Goal: Task Accomplishment & Management: Use online tool/utility

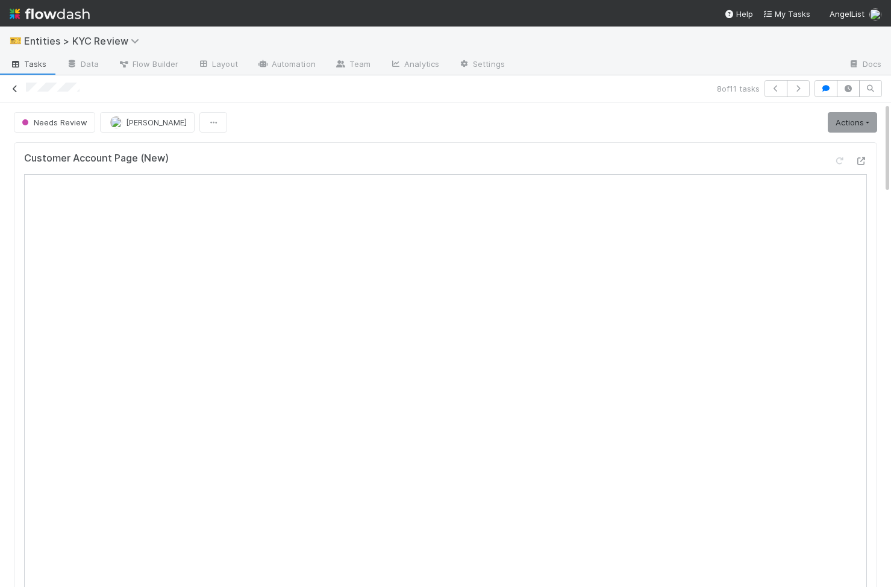
click at [17, 88] on icon at bounding box center [15, 89] width 12 height 8
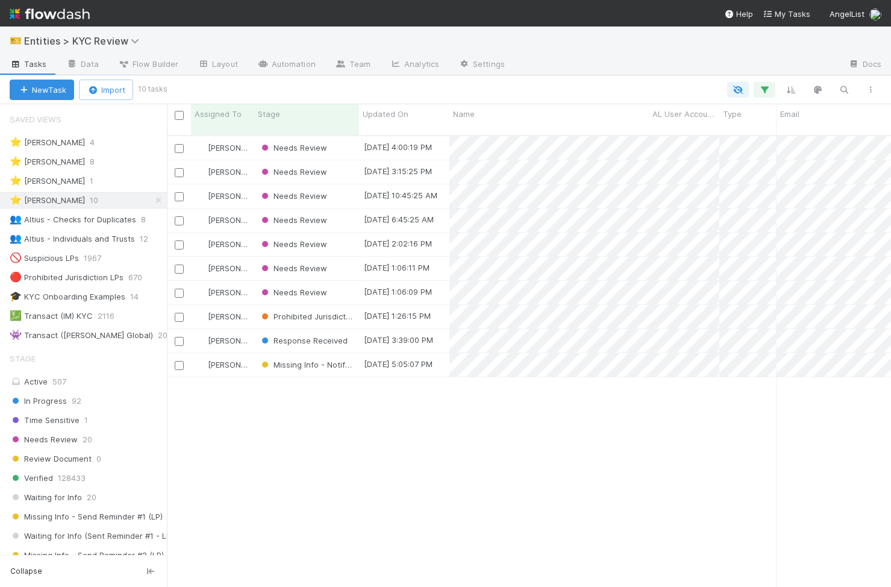
scroll to position [0, 1]
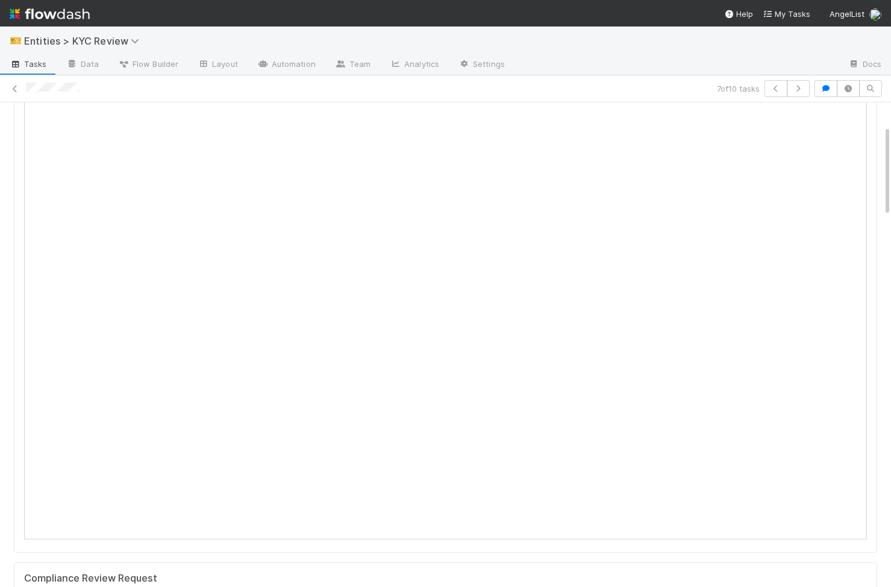
scroll to position [121, 0]
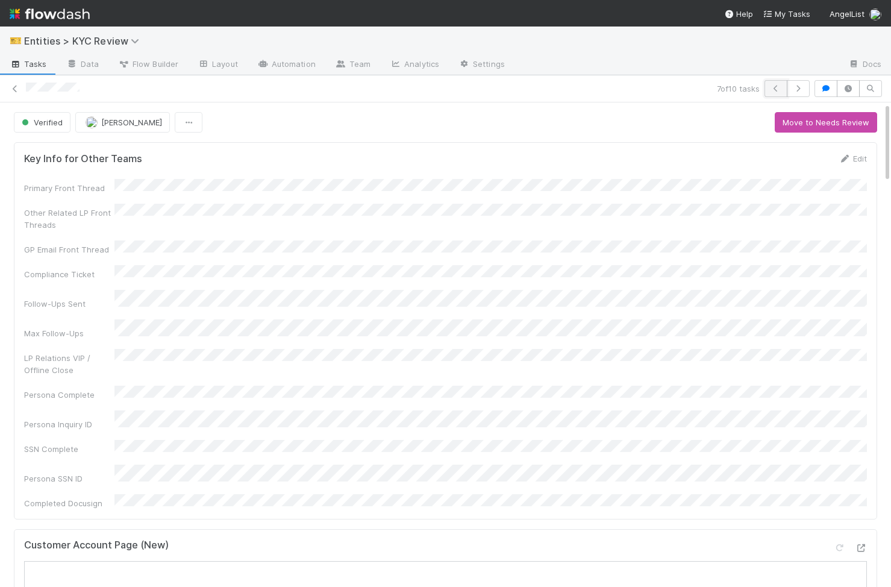
click at [779, 88] on icon "button" at bounding box center [776, 88] width 12 height 7
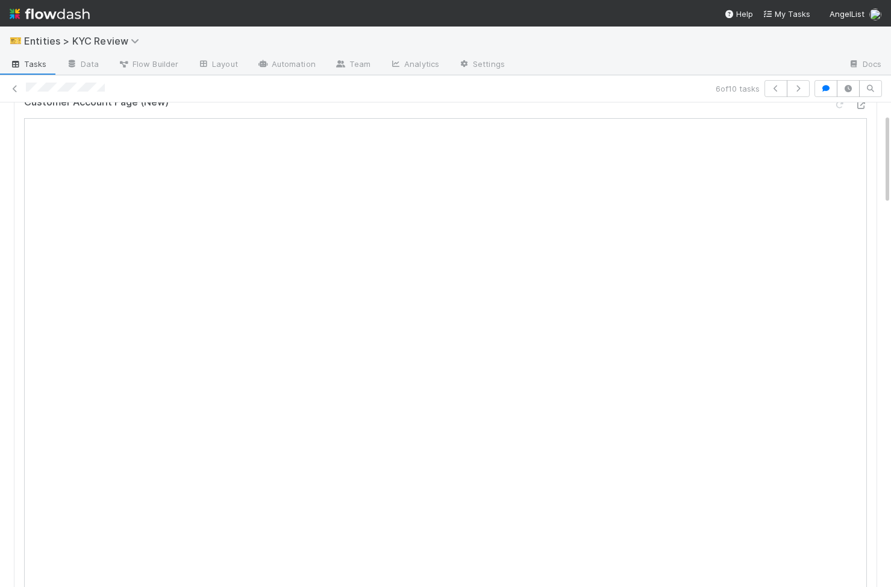
scroll to position [60, 0]
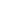
scroll to position [1, 1]
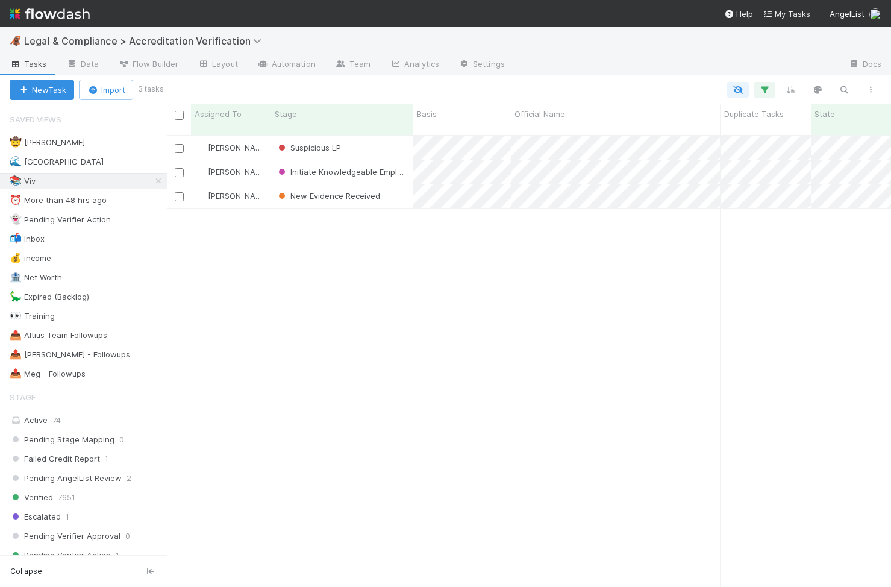
scroll to position [461, 725]
click at [769, 87] on icon "button" at bounding box center [765, 89] width 12 height 11
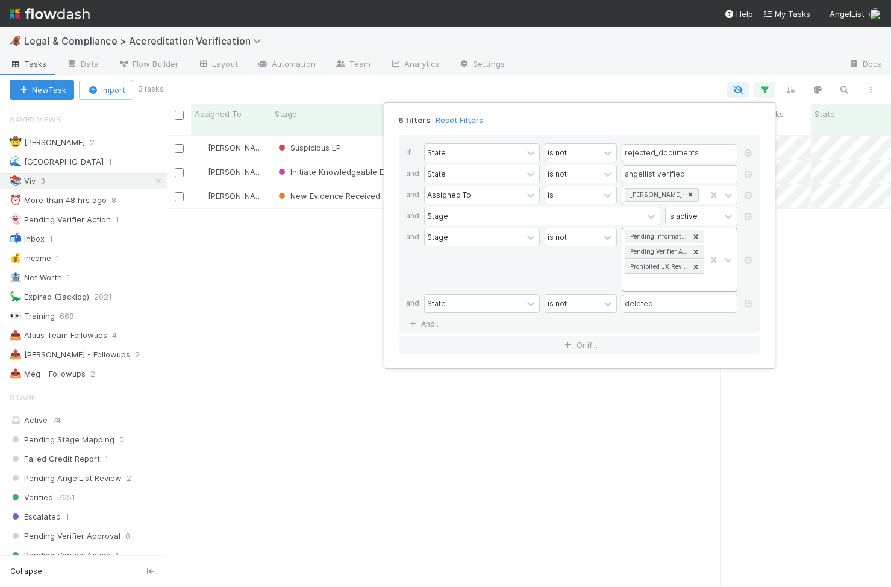
scroll to position [1, 0]
click at [690, 284] on div "Pending Information Pending Verifier Action Prohibited JX Review" at bounding box center [664, 259] width 83 height 63
type input "sus"
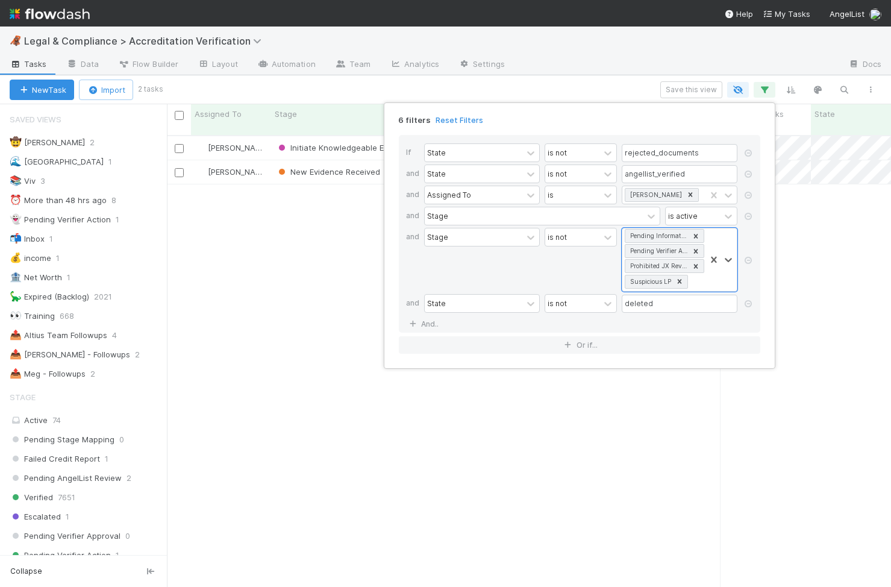
scroll to position [461, 725]
click at [289, 309] on div "6 filters Reset Filters If State is not rejected_documents and State is not ang…" at bounding box center [445, 293] width 891 height 587
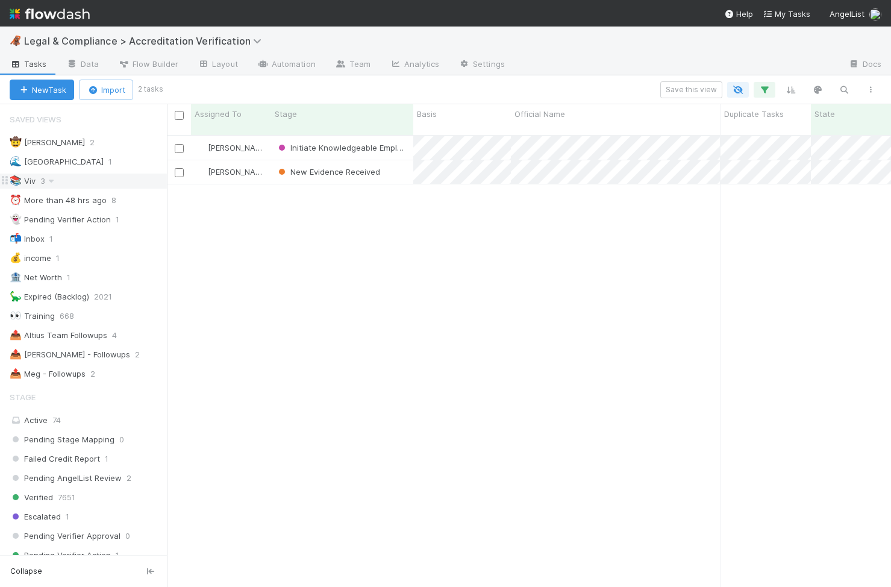
click at [80, 181] on div "📚 Viv 3" at bounding box center [88, 181] width 157 height 15
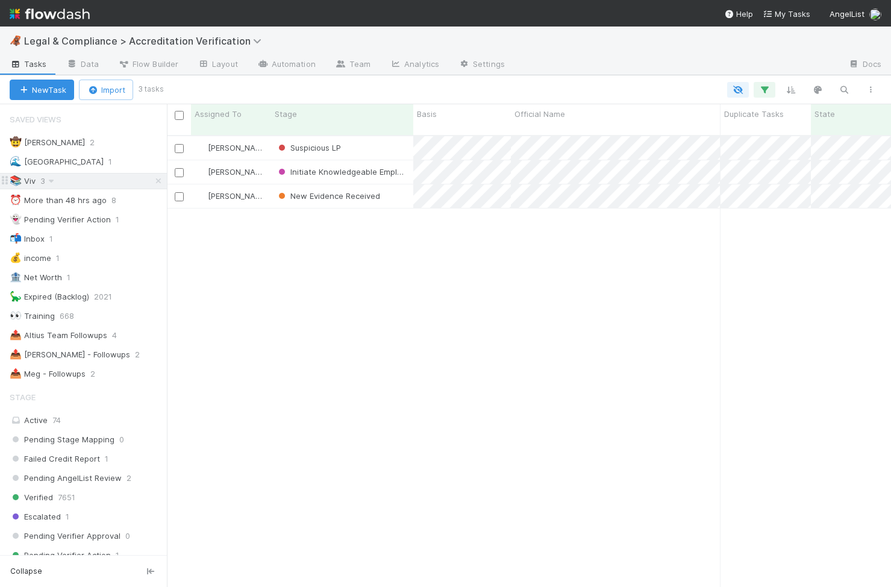
scroll to position [461, 725]
click at [8, 180] on icon at bounding box center [5, 180] width 10 height 10
click at [49, 181] on icon at bounding box center [51, 181] width 12 height 8
click at [257, 254] on div "View Settings Default for everyone Rename this view Delete this view" at bounding box center [445, 293] width 891 height 587
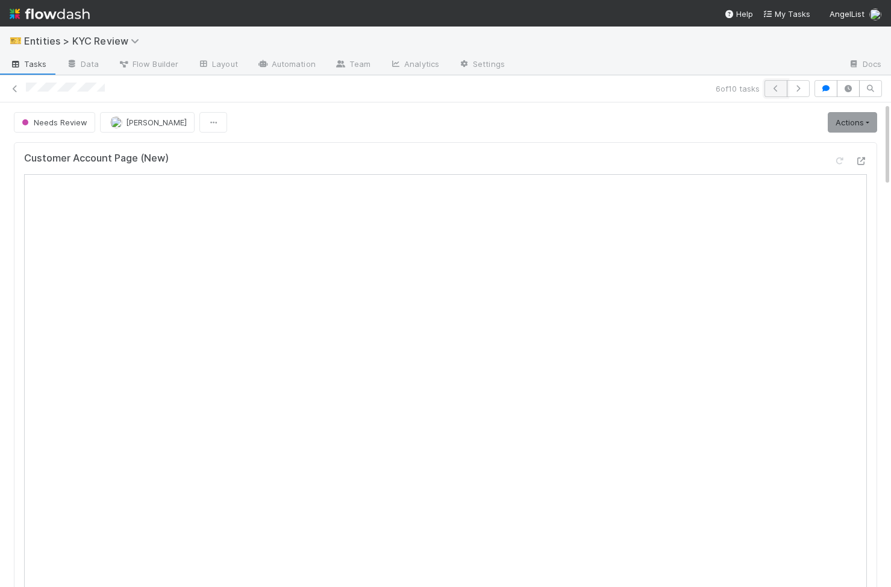
click at [778, 95] on button "button" at bounding box center [776, 88] width 23 height 17
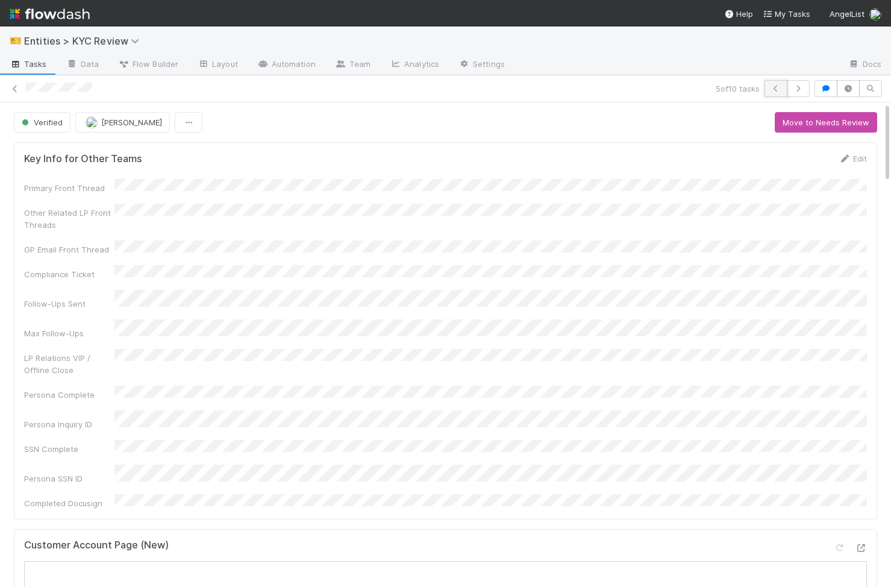
click at [776, 83] on button "button" at bounding box center [776, 88] width 23 height 17
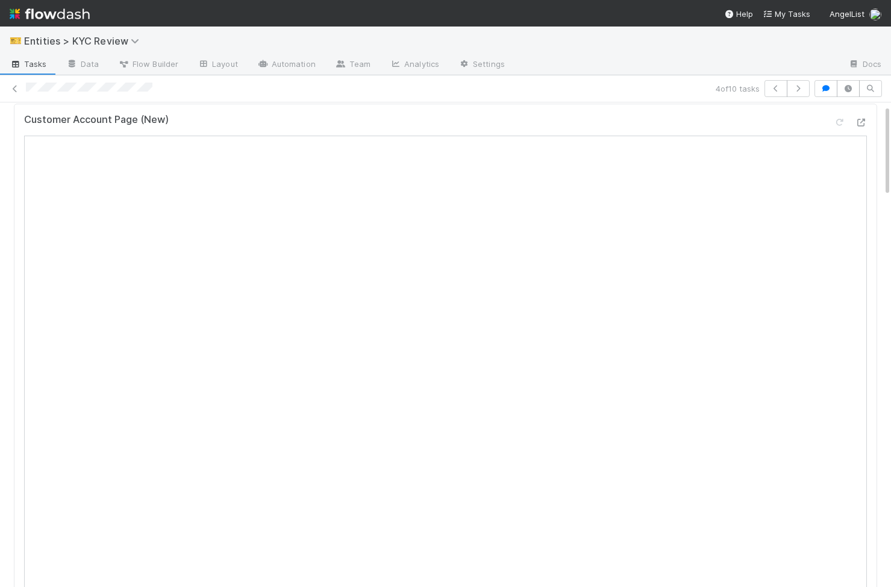
scroll to position [40, 0]
click at [846, 132] on link "Actions" at bounding box center [852, 122] width 49 height 20
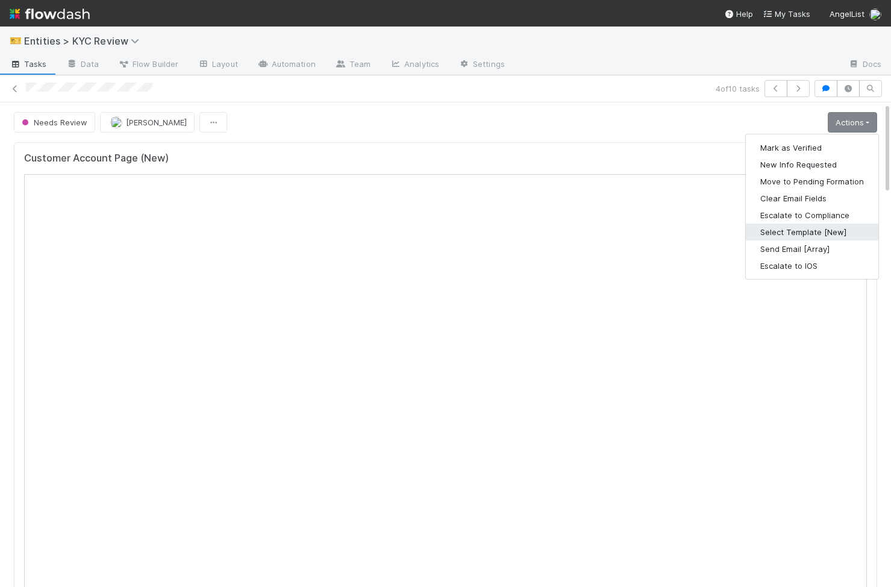
click at [832, 225] on button "Select Template [New]" at bounding box center [812, 232] width 133 height 17
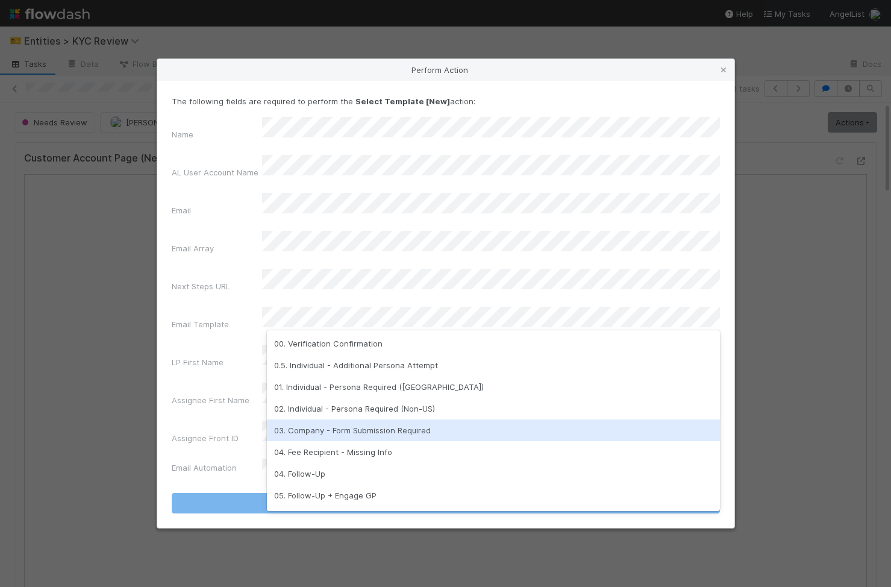
click at [457, 432] on div "03. Company - Form Submission Required" at bounding box center [493, 431] width 453 height 22
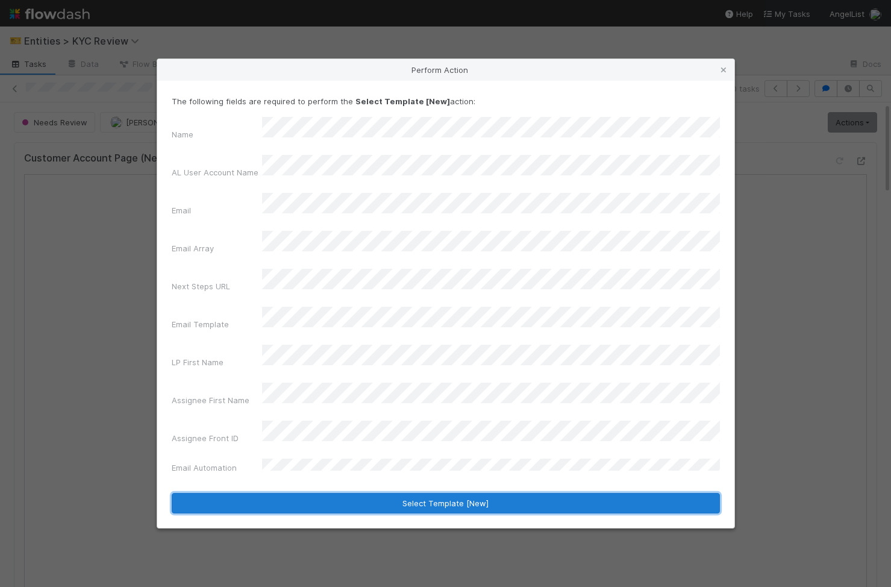
click at [415, 493] on button "Select Template [New]" at bounding box center [446, 503] width 549 height 20
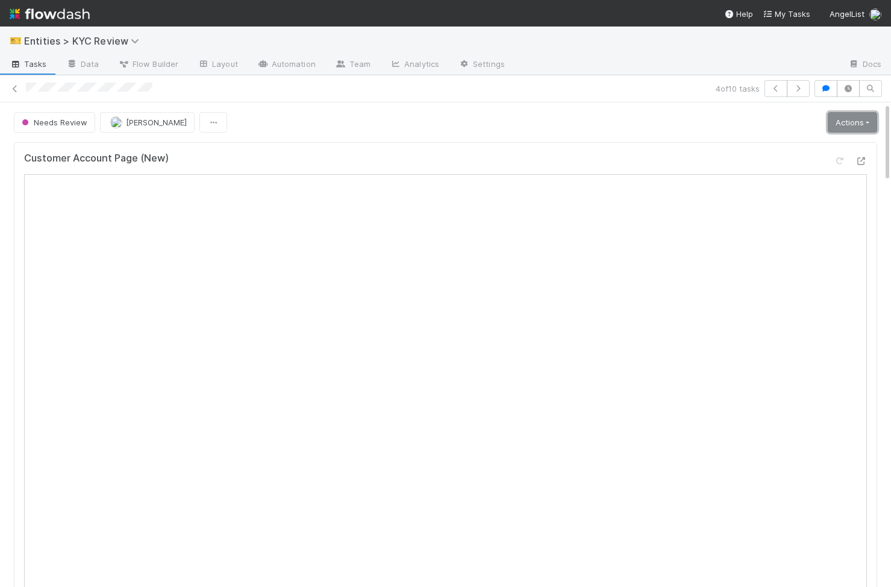
click at [856, 119] on link "Actions" at bounding box center [852, 122] width 49 height 20
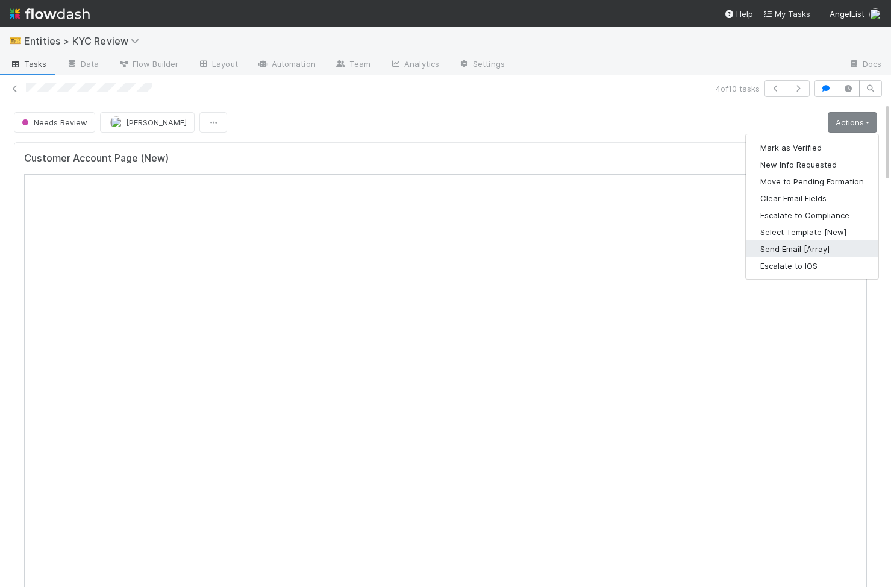
click at [817, 242] on button "Send Email [Array]" at bounding box center [812, 249] width 133 height 17
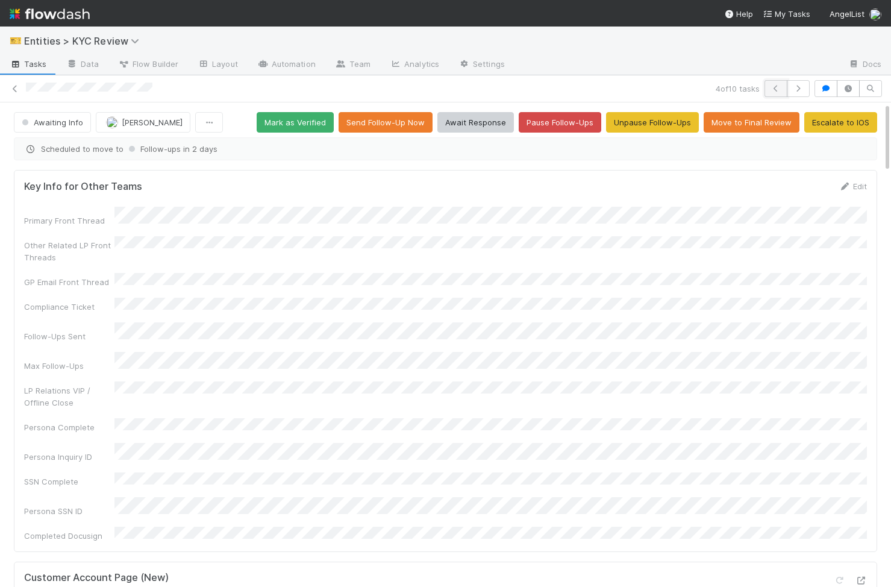
click at [778, 95] on button "button" at bounding box center [776, 88] width 23 height 17
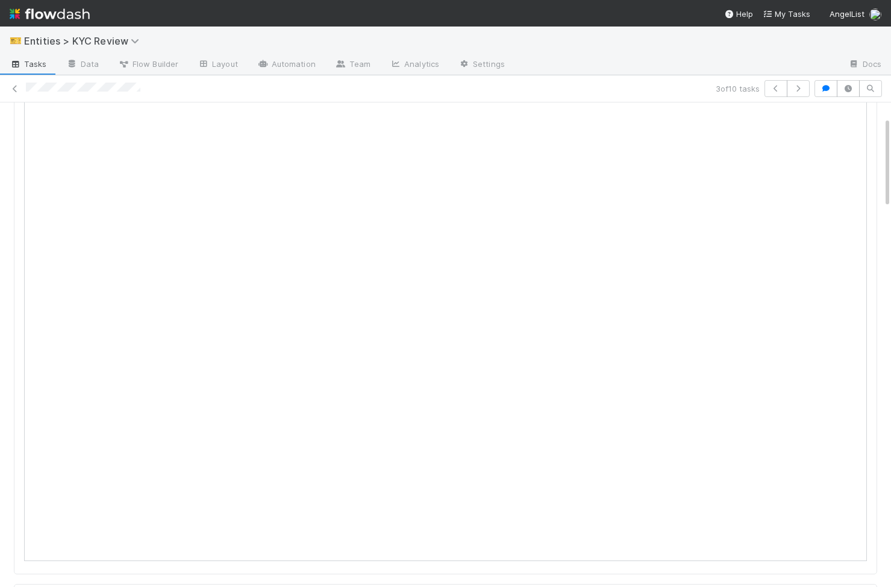
scroll to position [105, 0]
click at [773, 85] on icon "button" at bounding box center [776, 88] width 12 height 7
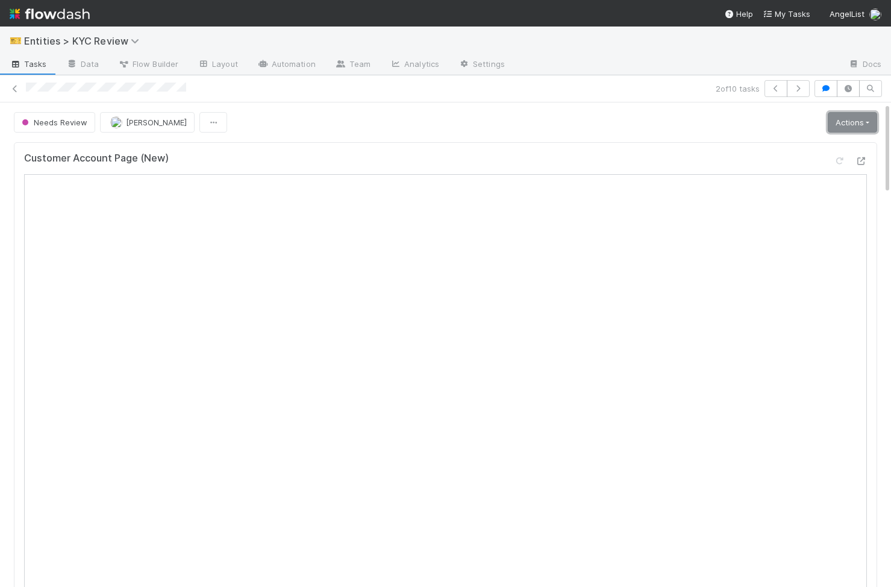
click at [844, 125] on link "Actions" at bounding box center [852, 122] width 49 height 20
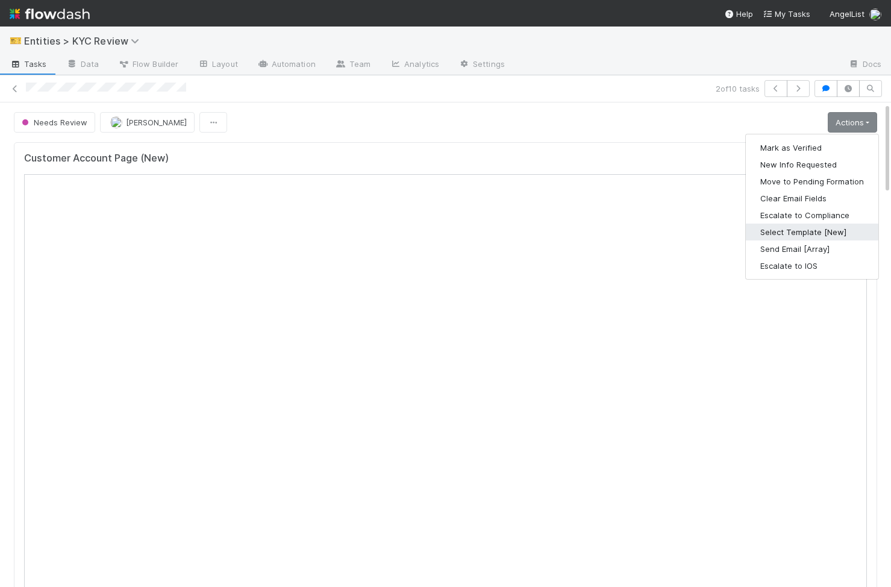
click at [823, 235] on button "Select Template [New]" at bounding box center [812, 232] width 133 height 17
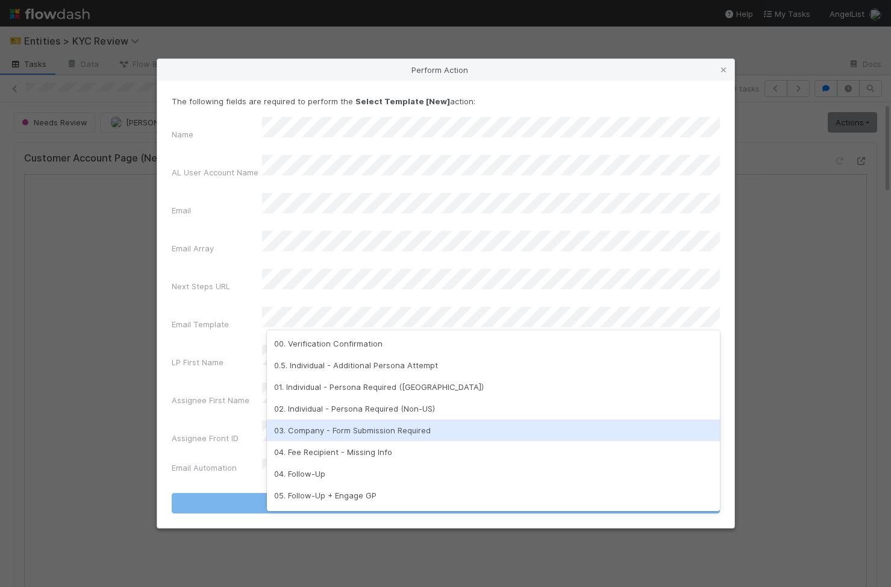
click at [501, 429] on div "03. Company - Form Submission Required" at bounding box center [493, 431] width 453 height 22
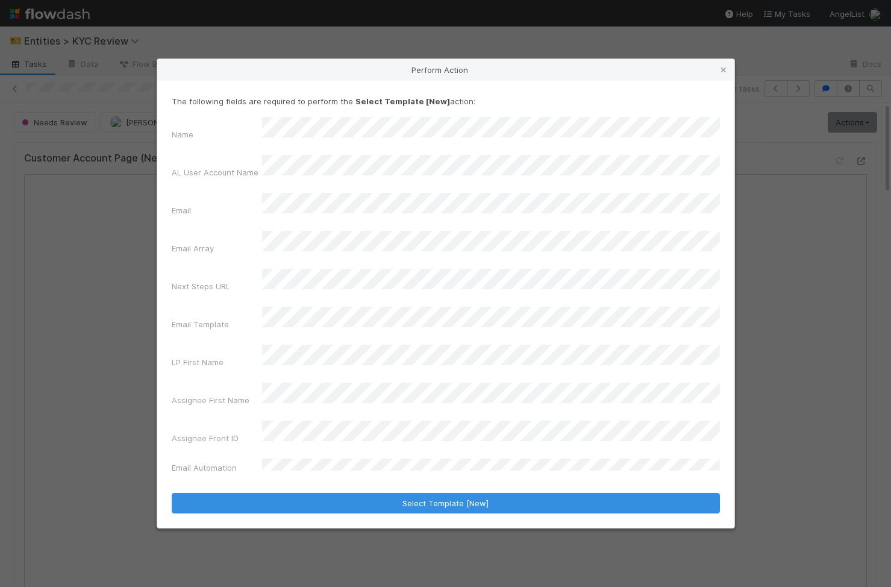
click at [503, 492] on div "The following fields are required to perform the Select Template [New] action: …" at bounding box center [445, 304] width 577 height 447
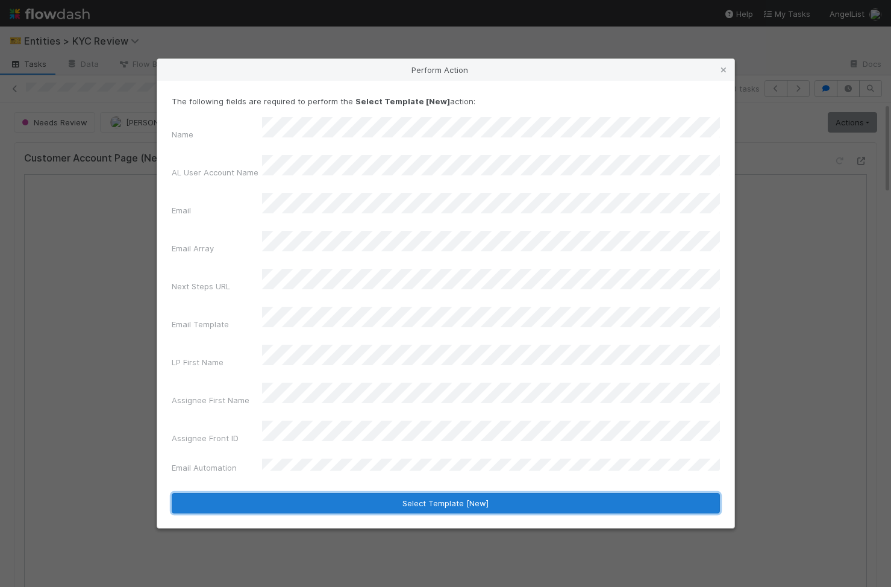
click at [503, 493] on button "Select Template [New]" at bounding box center [446, 503] width 549 height 20
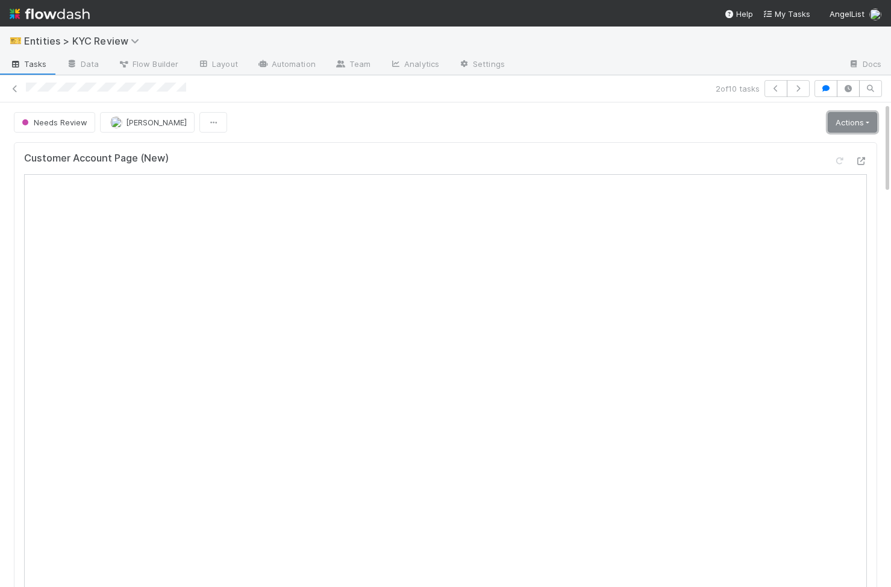
click at [860, 118] on link "Actions" at bounding box center [852, 122] width 49 height 20
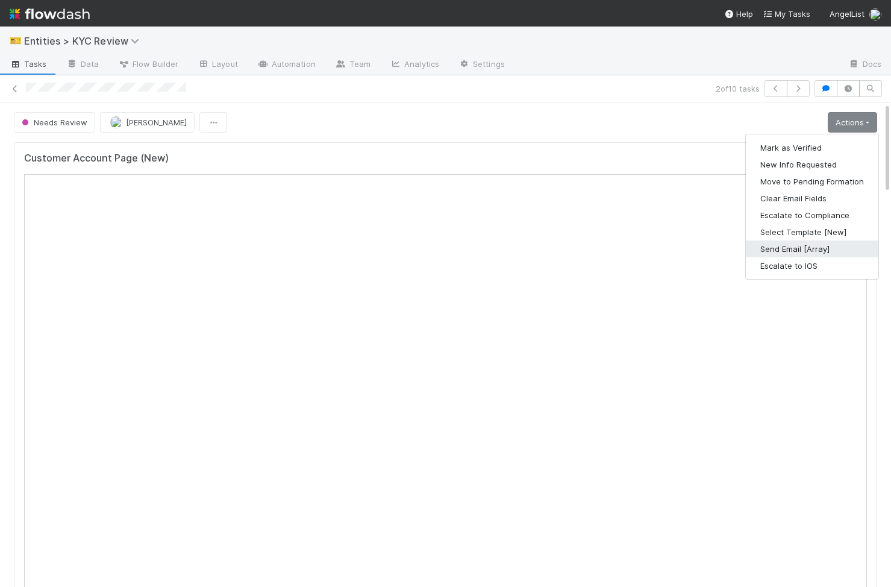
click at [819, 243] on button "Send Email [Array]" at bounding box center [812, 249] width 133 height 17
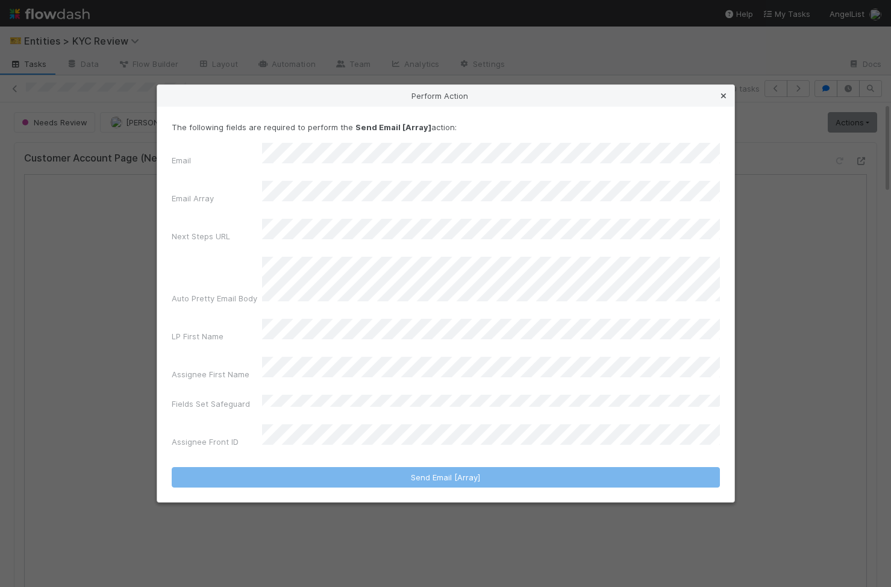
click at [719, 100] on icon at bounding box center [724, 96] width 12 height 8
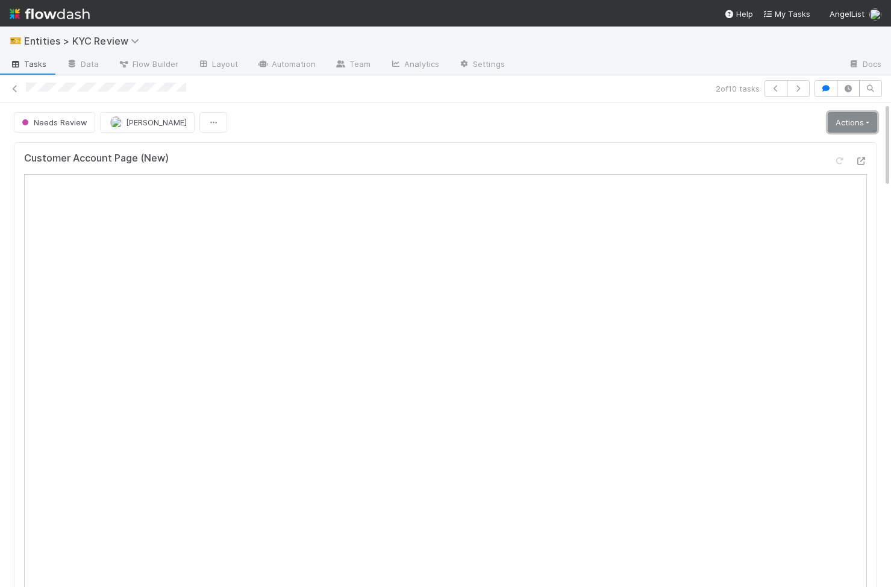
click at [875, 124] on link "Actions" at bounding box center [852, 122] width 49 height 20
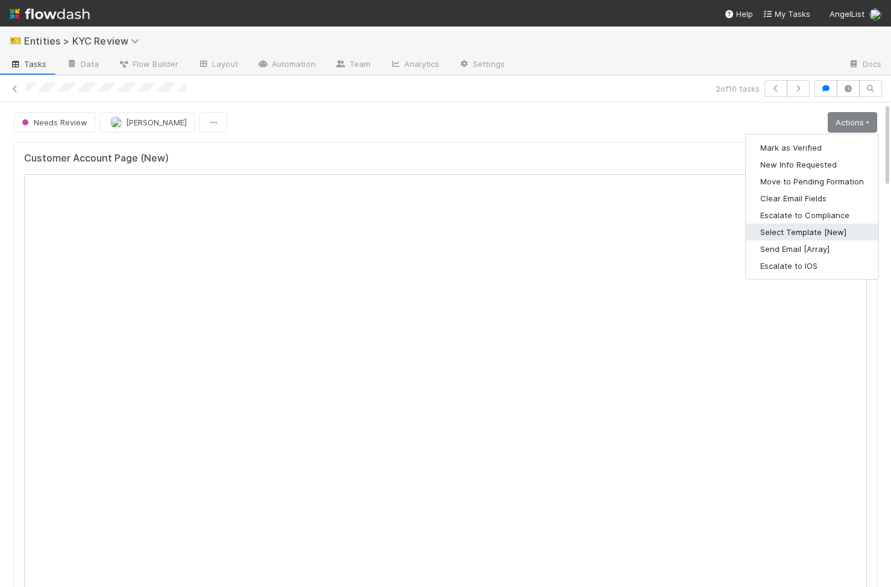
click at [803, 236] on button "Select Template [New]" at bounding box center [812, 232] width 133 height 17
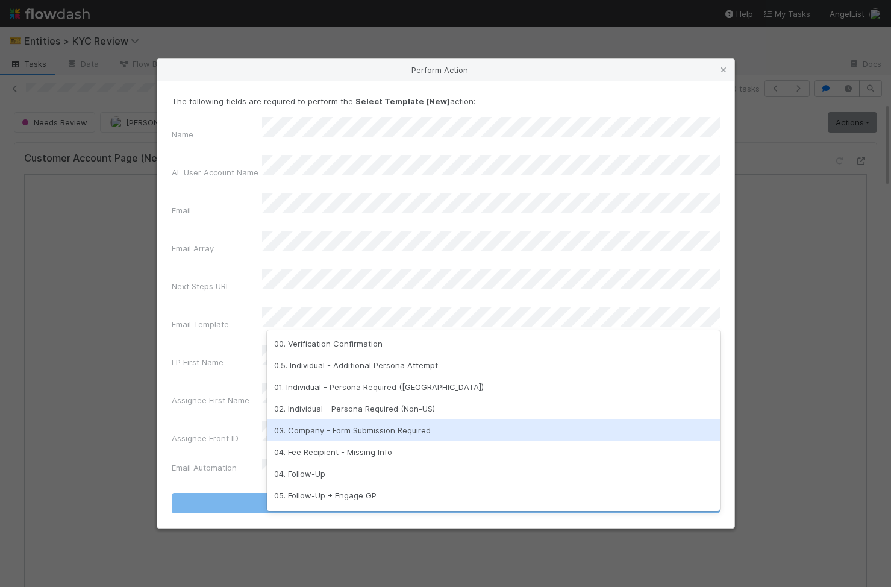
click at [434, 432] on div "03. Company - Form Submission Required" at bounding box center [493, 431] width 453 height 22
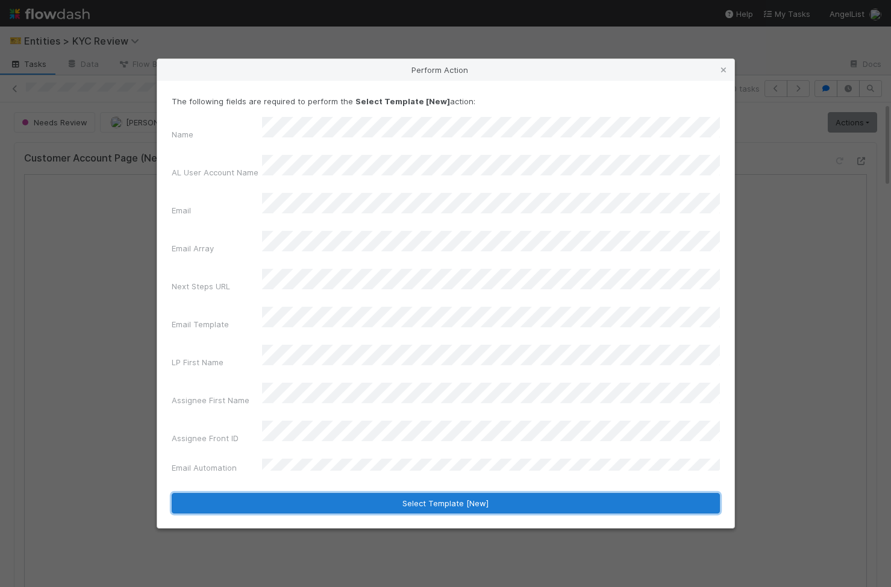
click at [442, 493] on button "Select Template [New]" at bounding box center [446, 503] width 549 height 20
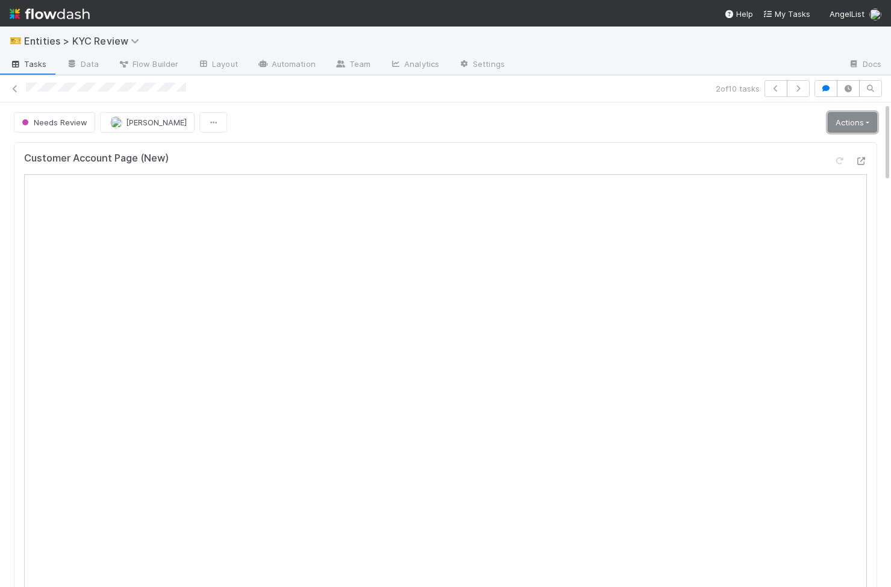
click at [858, 116] on link "Actions" at bounding box center [852, 122] width 49 height 20
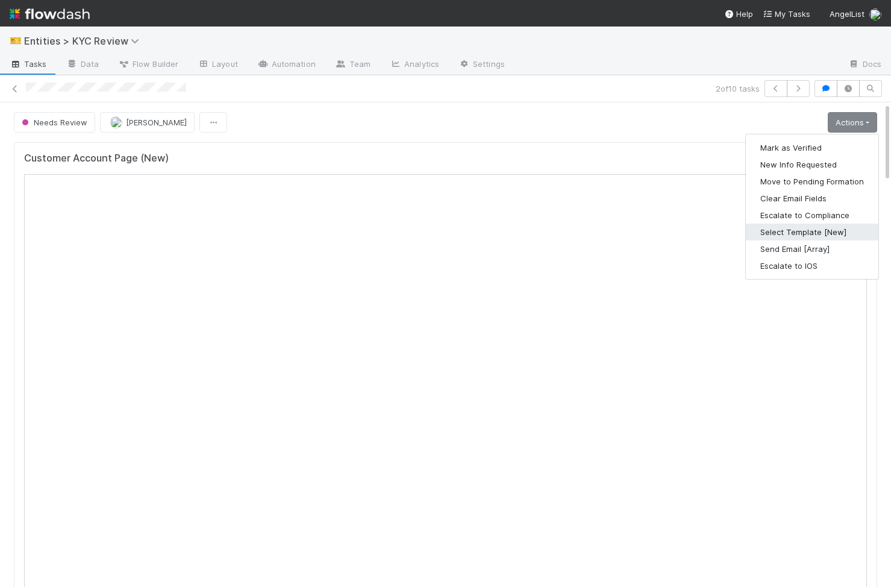
click at [794, 225] on button "Select Template [New]" at bounding box center [812, 232] width 133 height 17
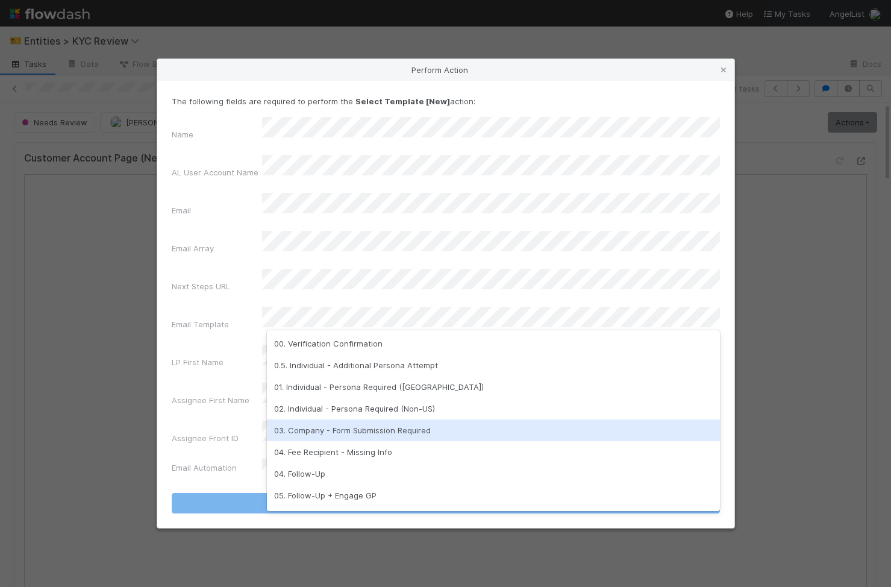
click at [425, 421] on div "03. Company - Form Submission Required" at bounding box center [493, 431] width 453 height 22
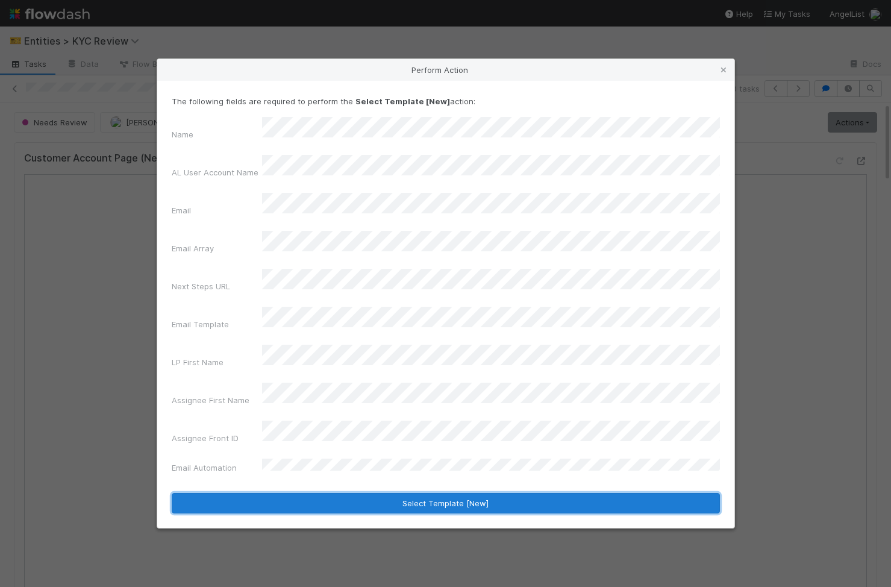
click at [423, 493] on button "Select Template [New]" at bounding box center [446, 503] width 549 height 20
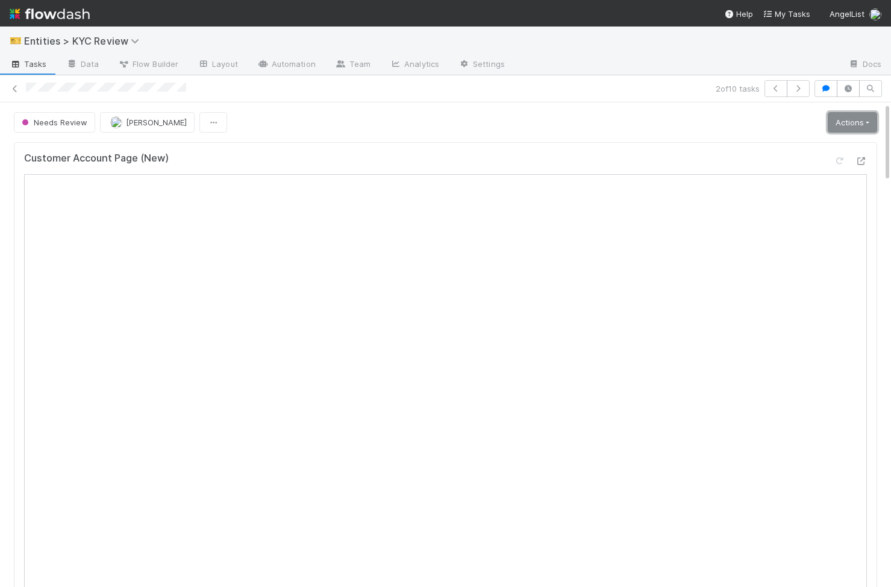
click at [861, 125] on link "Actions" at bounding box center [852, 122] width 49 height 20
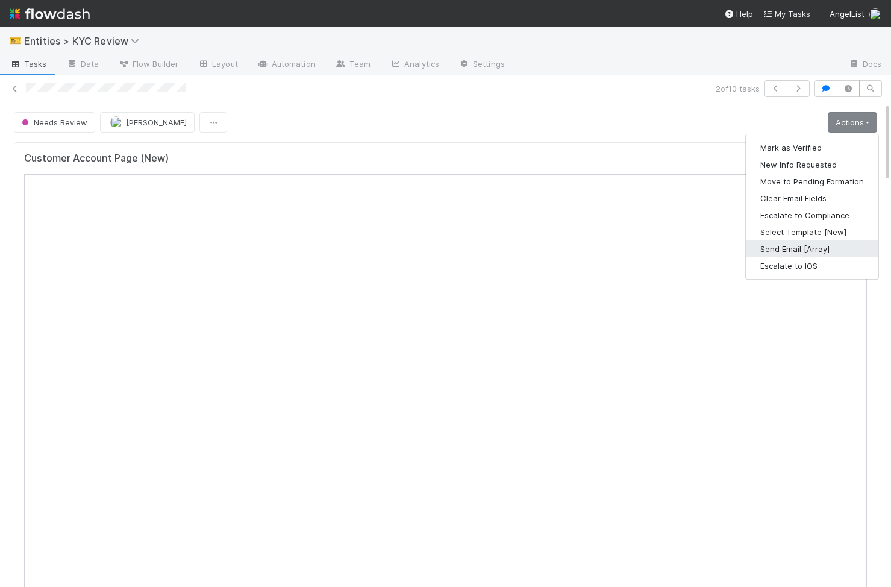
click at [822, 245] on button "Send Email [Array]" at bounding box center [812, 249] width 133 height 17
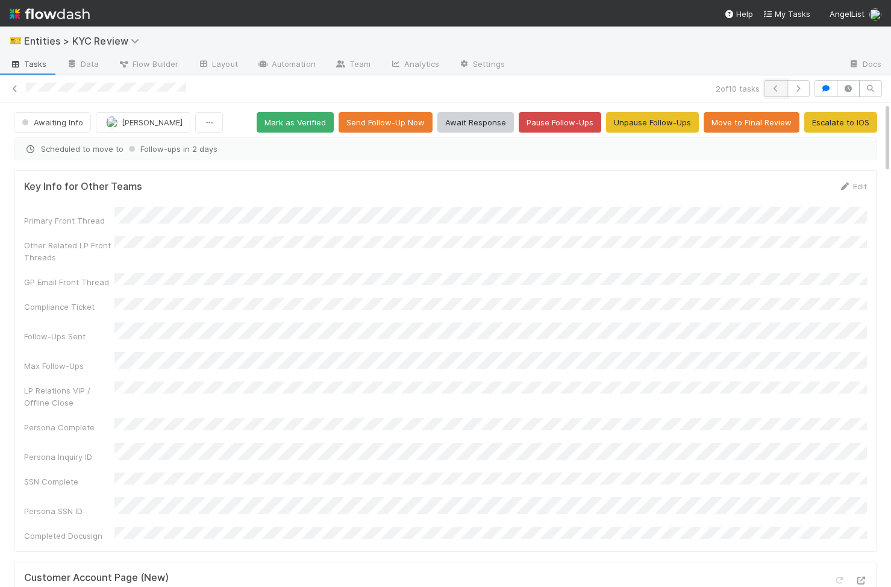
click at [780, 89] on icon "button" at bounding box center [776, 88] width 12 height 7
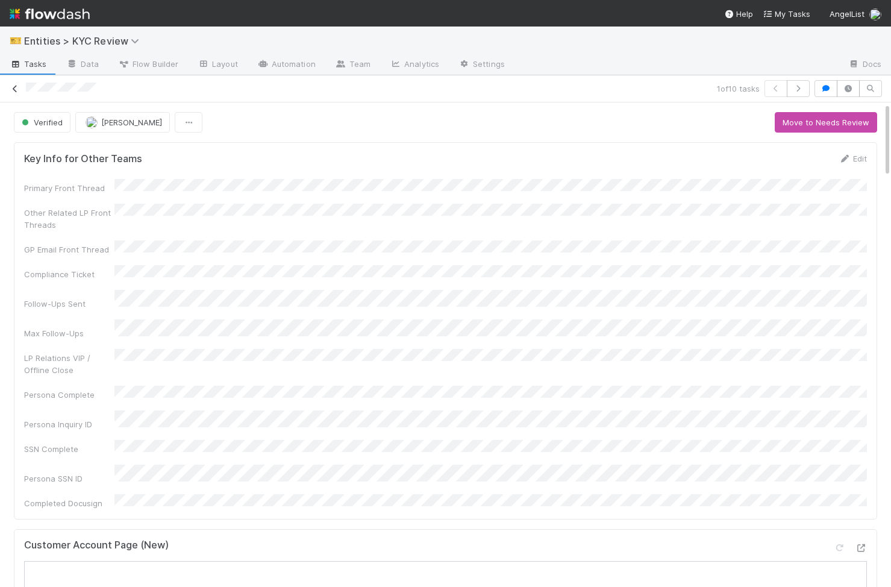
click at [16, 85] on icon at bounding box center [15, 89] width 12 height 8
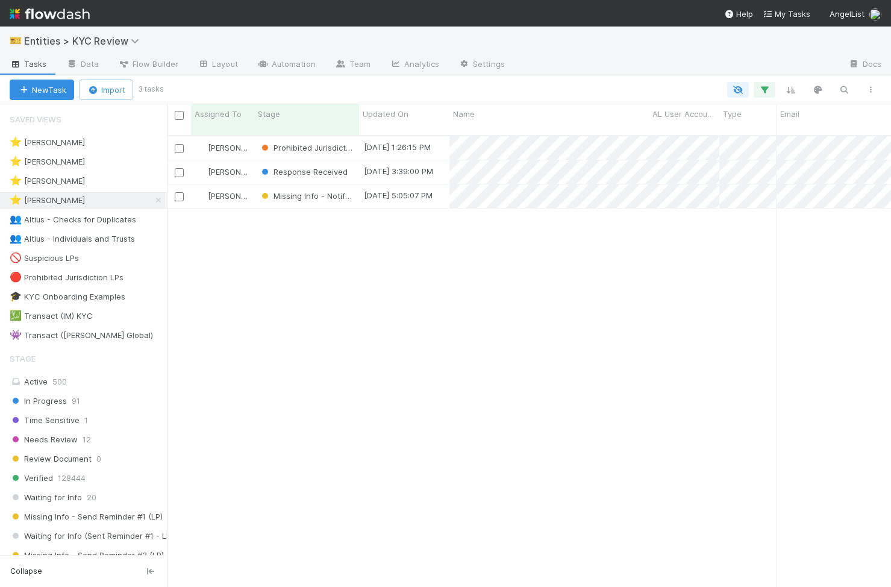
scroll to position [461, 725]
click at [248, 165] on div "[PERSON_NAME]" at bounding box center [222, 172] width 63 height 24
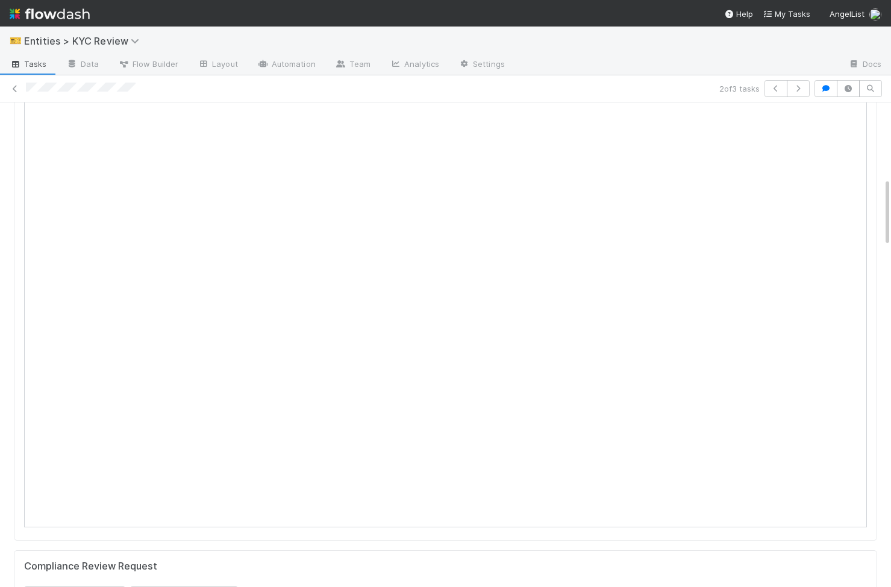
scroll to position [527, 0]
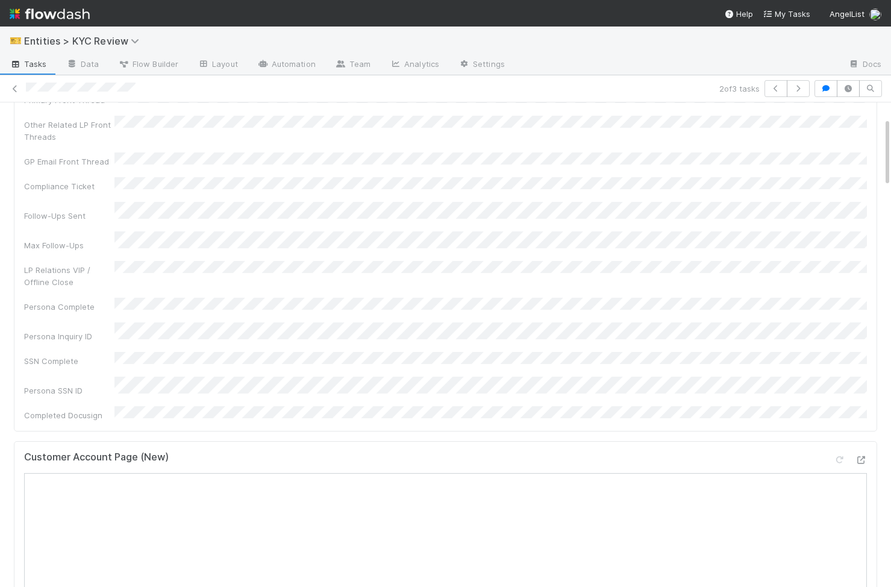
scroll to position [290, 0]
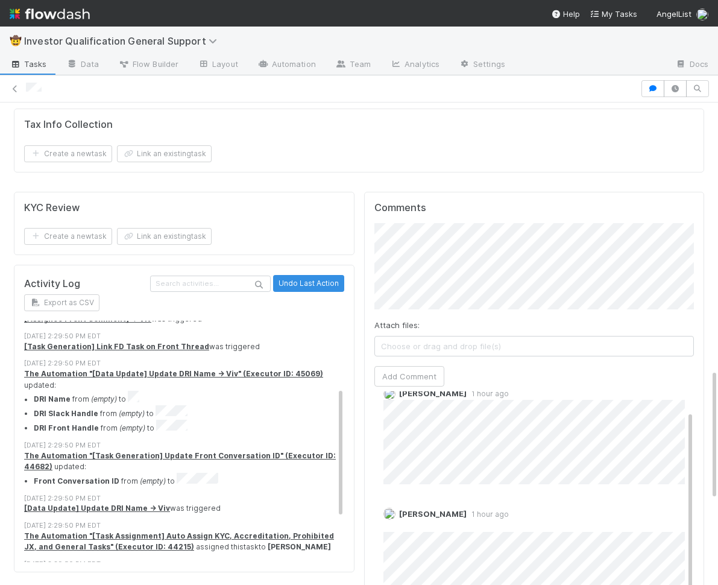
scroll to position [10, 0]
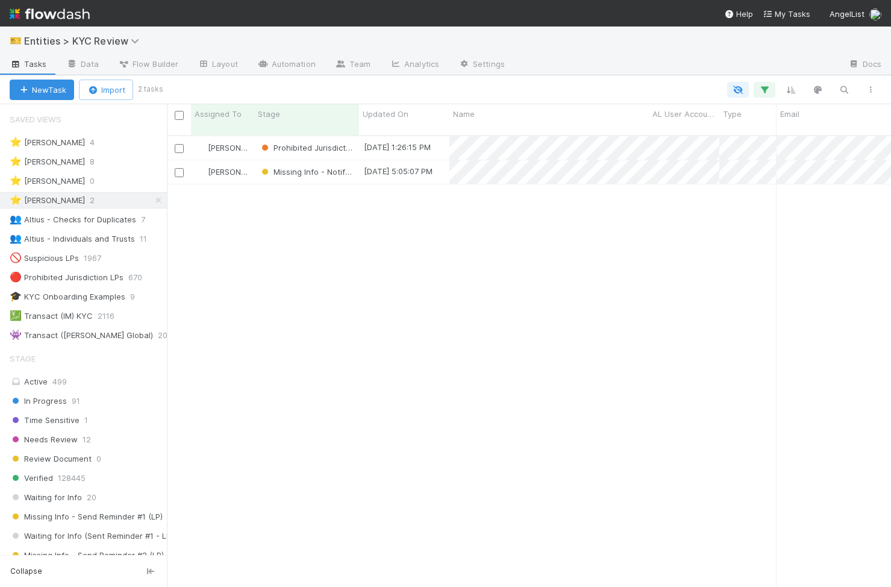
scroll to position [0, 1]
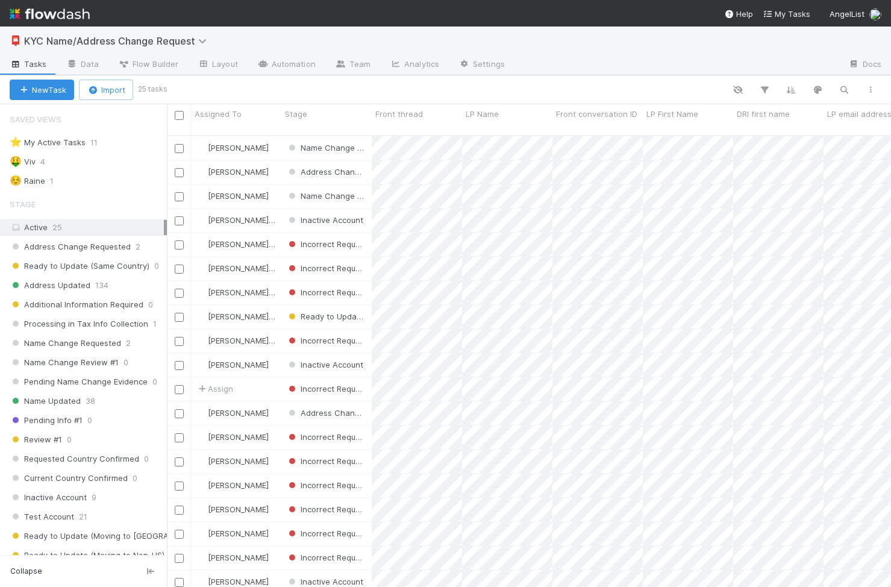
scroll to position [0, 1]
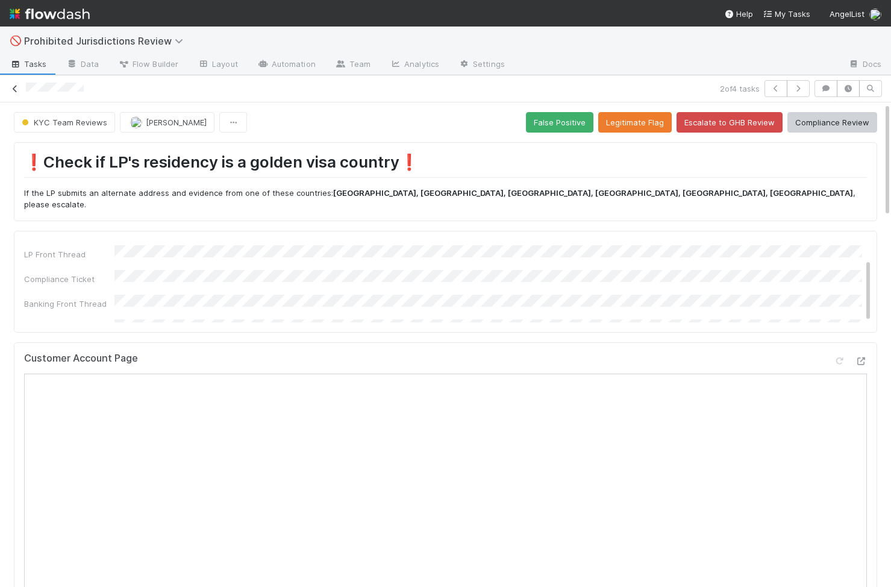
click at [12, 86] on icon at bounding box center [15, 89] width 12 height 8
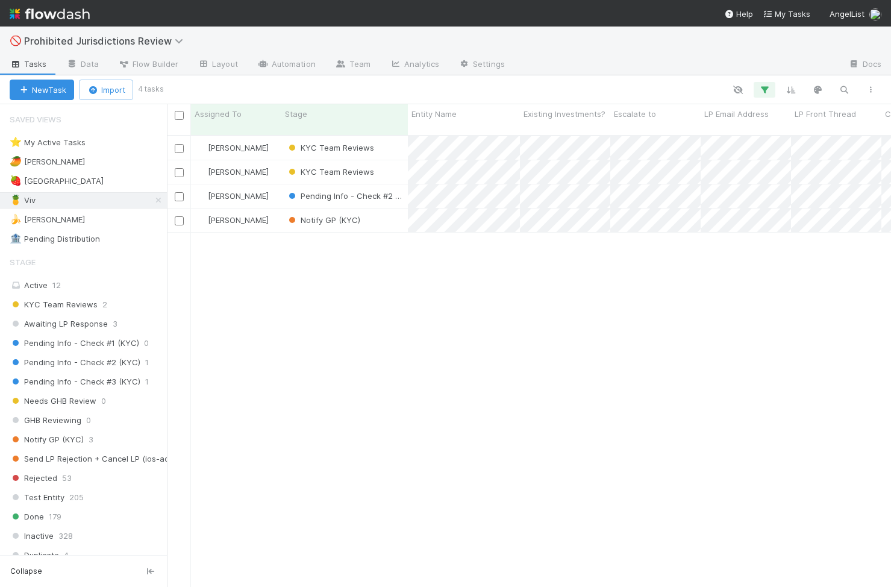
scroll to position [0, 1]
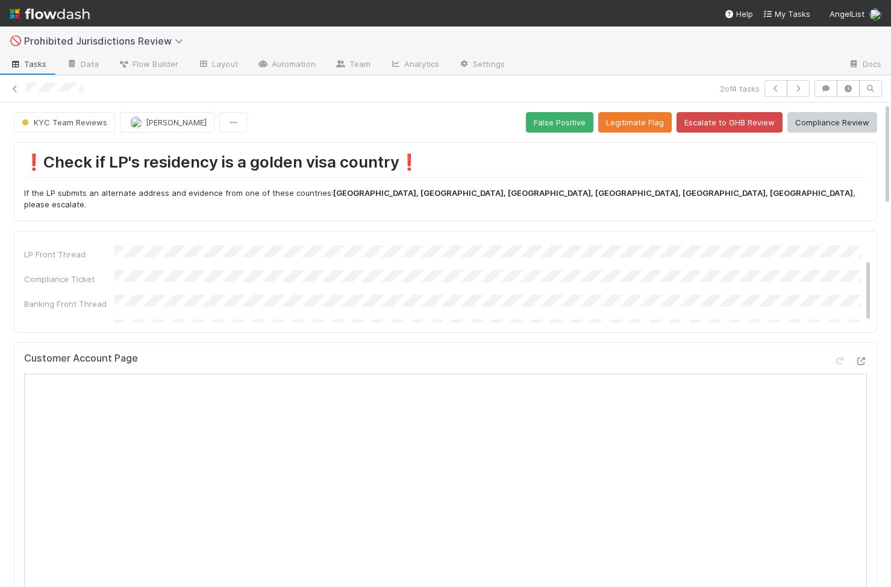
scroll to position [1, 0]
click at [524, 151] on div "❗Check if LP's residency is a golden visa country❗ If the LP submits an alterna…" at bounding box center [446, 181] width 864 height 78
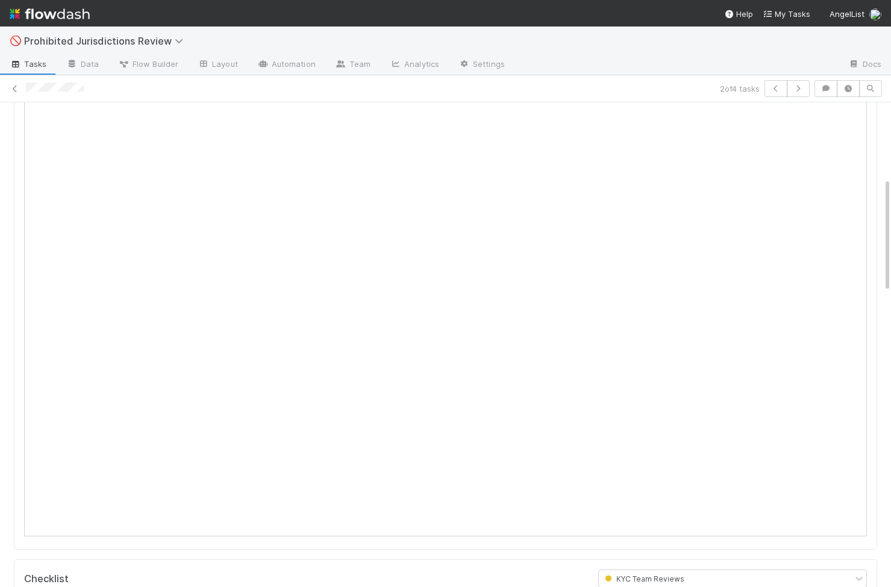
scroll to position [0, 0]
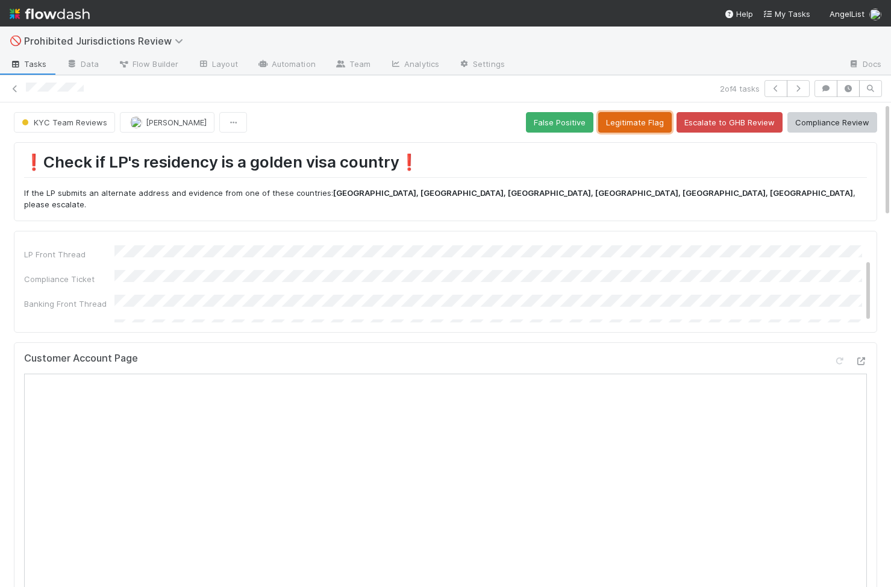
click at [629, 126] on button "Legitimate Flag" at bounding box center [636, 122] width 74 height 20
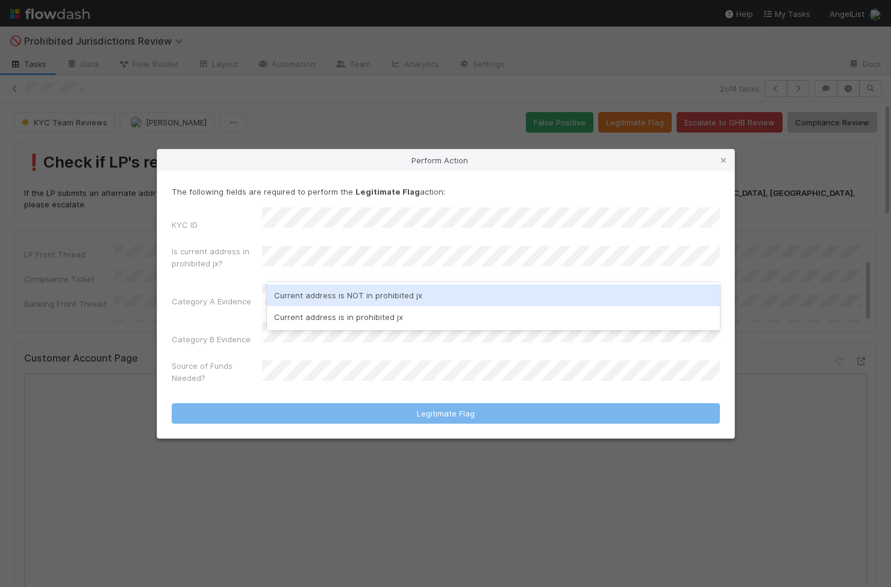
click at [386, 295] on div "Current address is NOT in prohibited jx" at bounding box center [493, 296] width 453 height 22
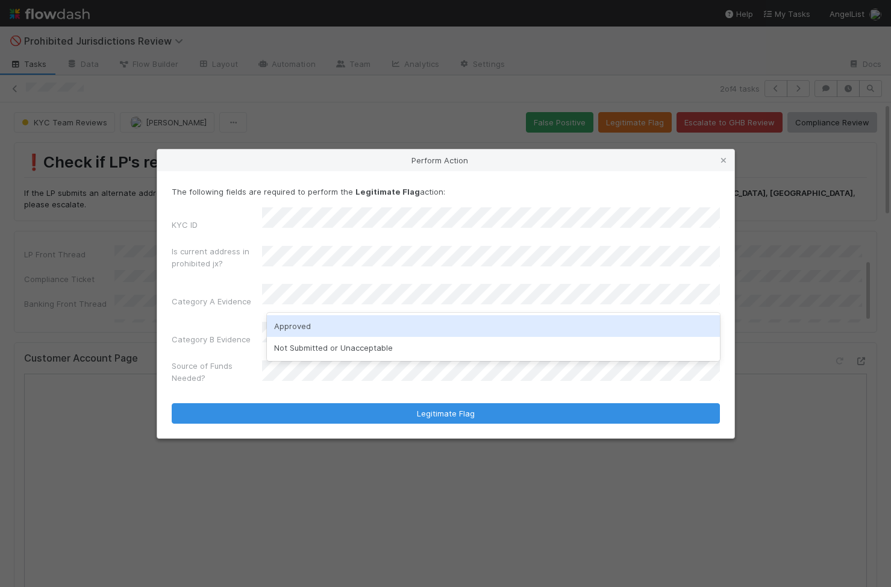
click at [377, 326] on div "Approved" at bounding box center [493, 326] width 453 height 22
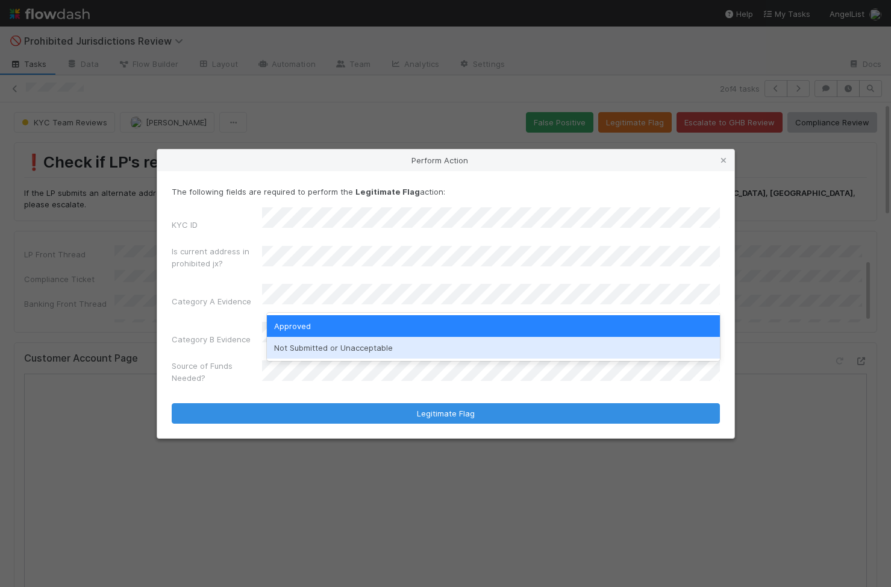
click at [318, 355] on div "Not Submitted or Unacceptable" at bounding box center [493, 348] width 453 height 22
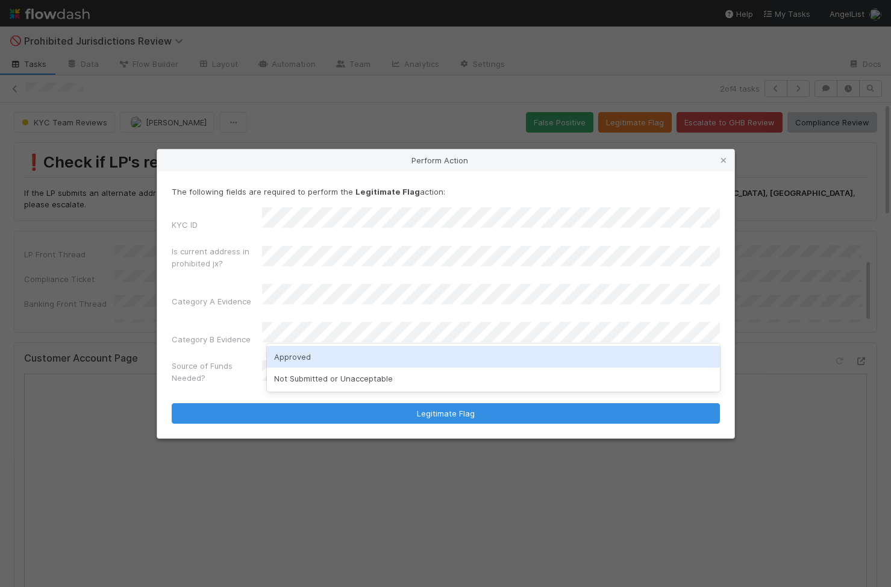
click at [311, 356] on div "Approved" at bounding box center [493, 357] width 453 height 22
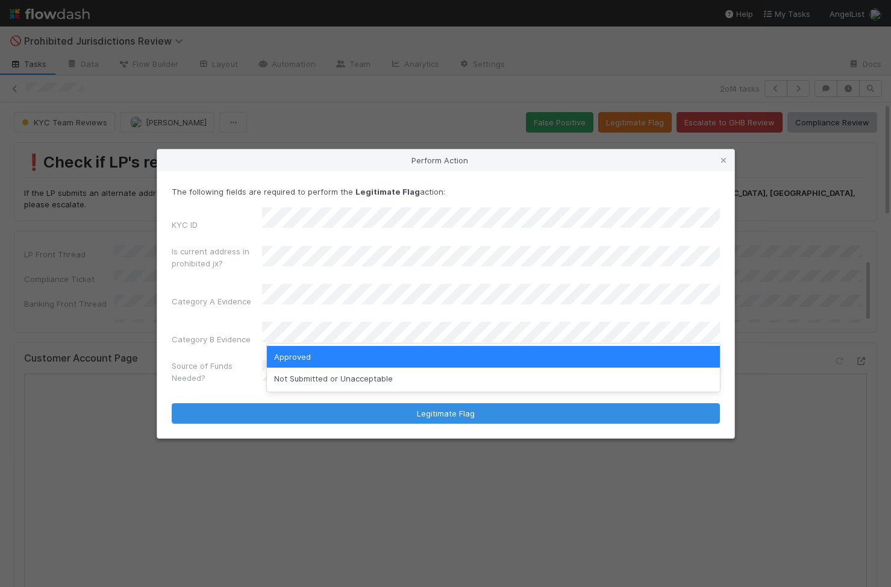
click at [329, 359] on div "Approved" at bounding box center [493, 357] width 453 height 22
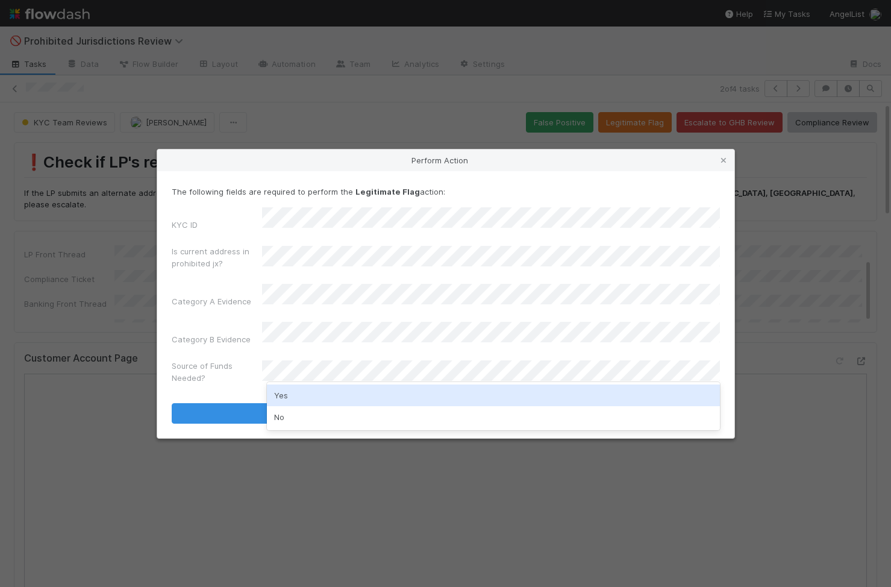
click at [305, 393] on div "Yes" at bounding box center [493, 396] width 453 height 22
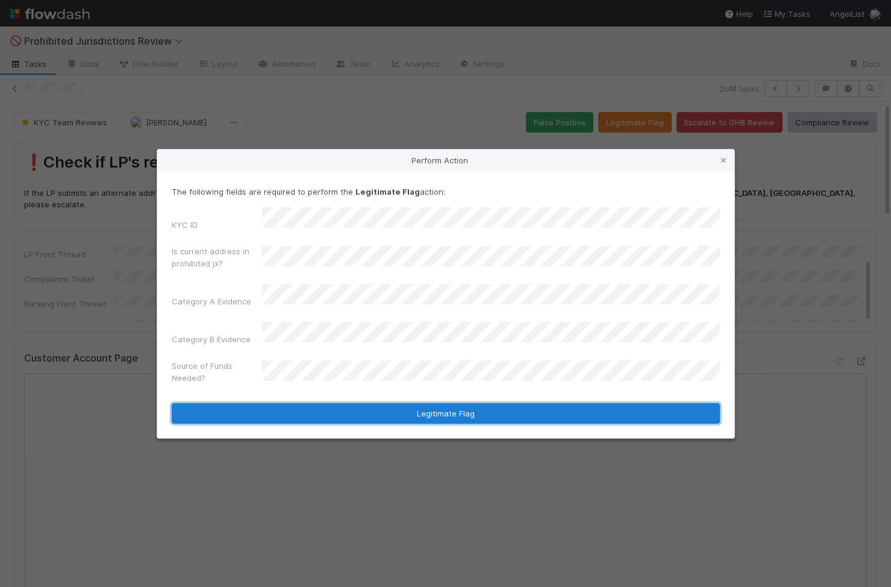
click at [313, 405] on button "Legitimate Flag" at bounding box center [446, 413] width 549 height 20
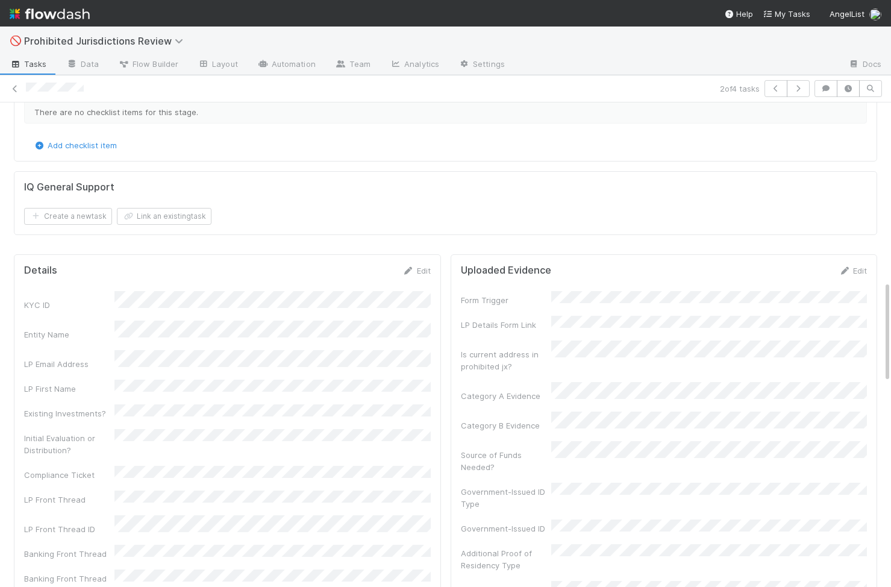
scroll to position [847, 0]
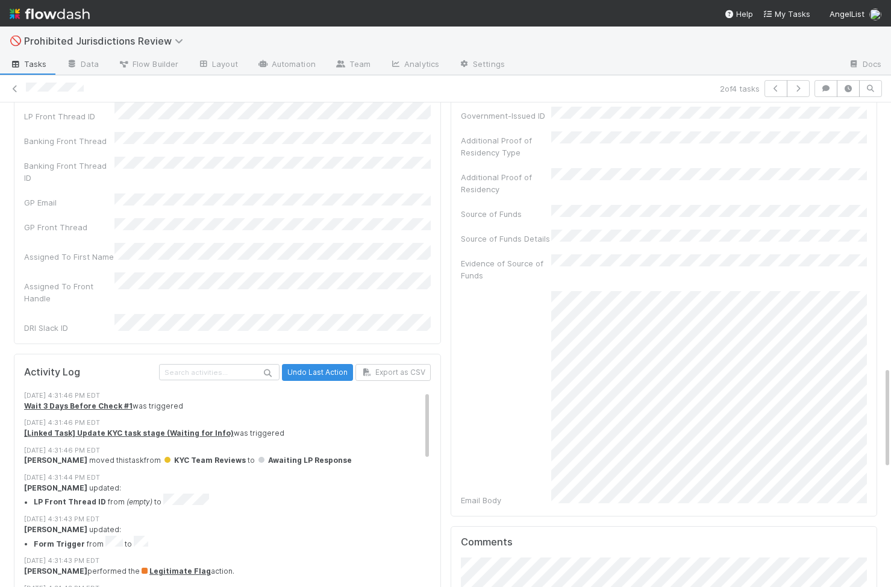
scroll to position [1271, 0]
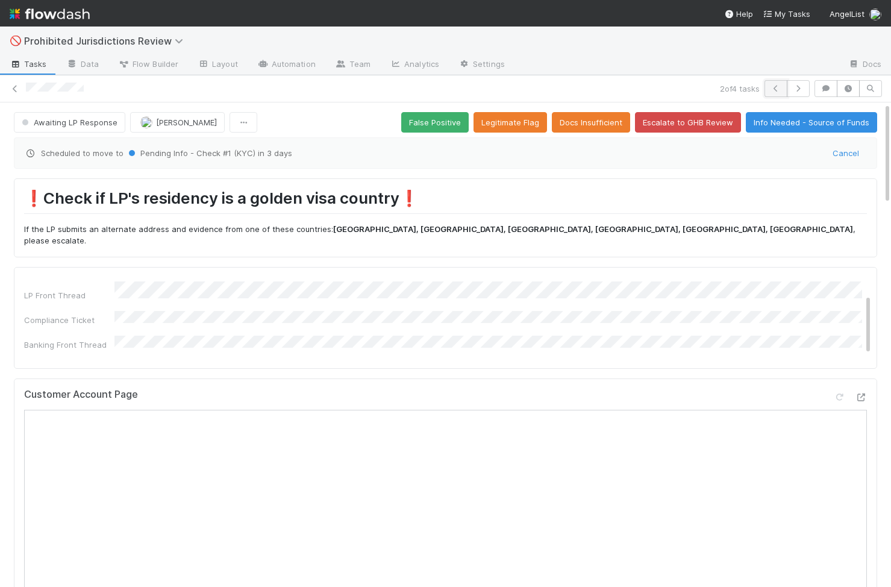
click at [775, 89] on icon "button" at bounding box center [776, 88] width 12 height 7
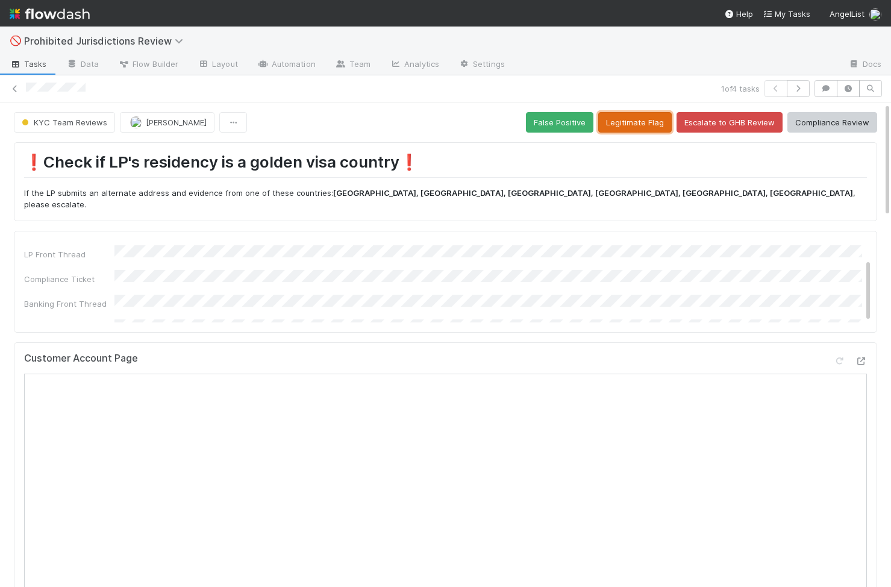
click at [626, 118] on button "Legitimate Flag" at bounding box center [636, 122] width 74 height 20
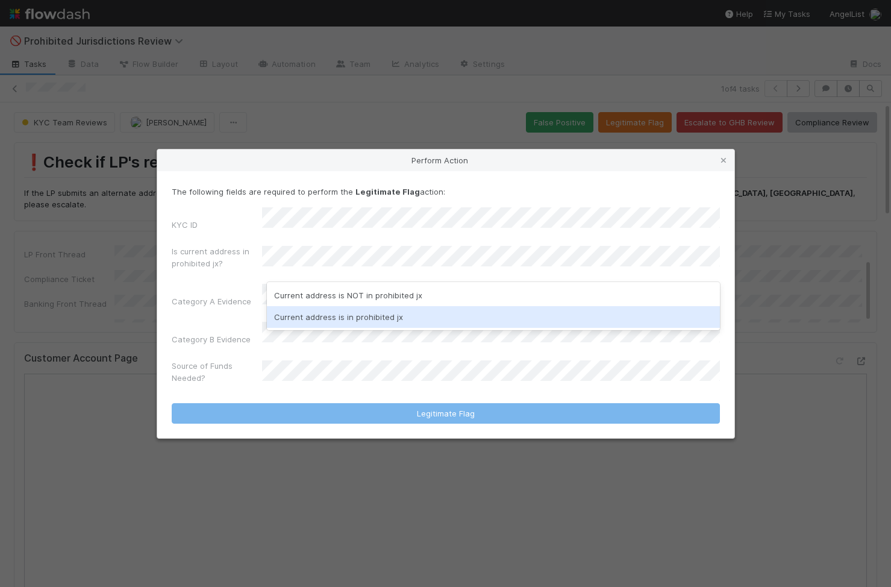
click at [375, 314] on div "Current address is in prohibited jx" at bounding box center [493, 317] width 453 height 22
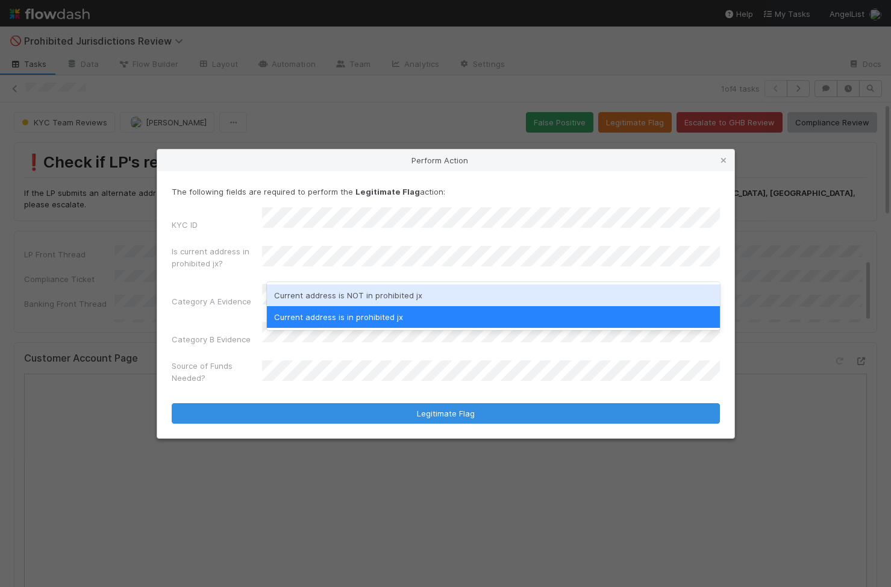
click at [374, 295] on div "Current address is NOT in prohibited jx" at bounding box center [493, 296] width 453 height 22
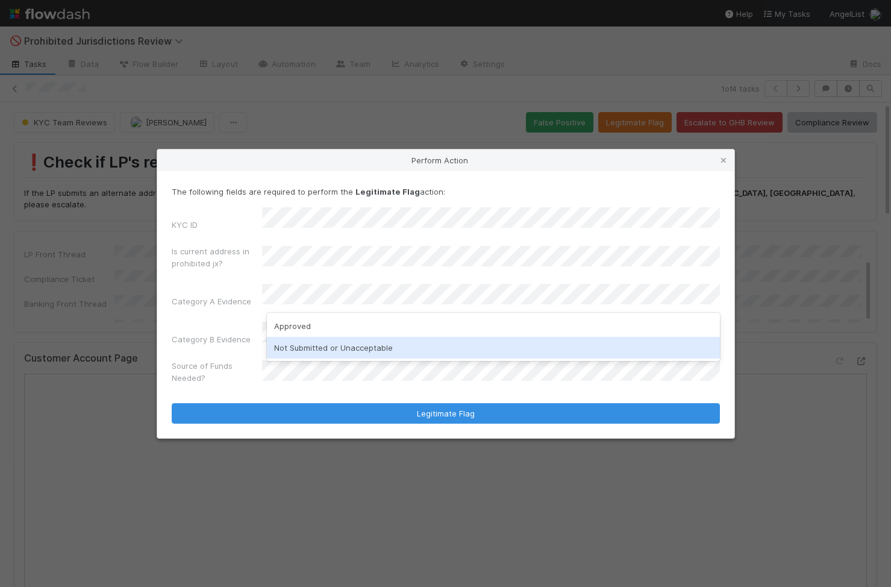
click at [330, 347] on div "Not Submitted or Unacceptable" at bounding box center [493, 348] width 453 height 22
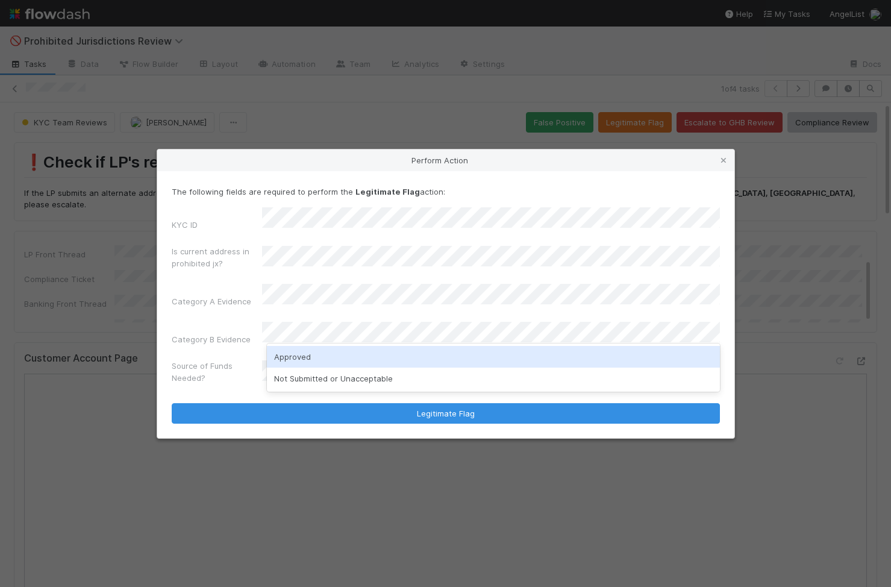
click at [319, 365] on div "Approved" at bounding box center [493, 357] width 453 height 22
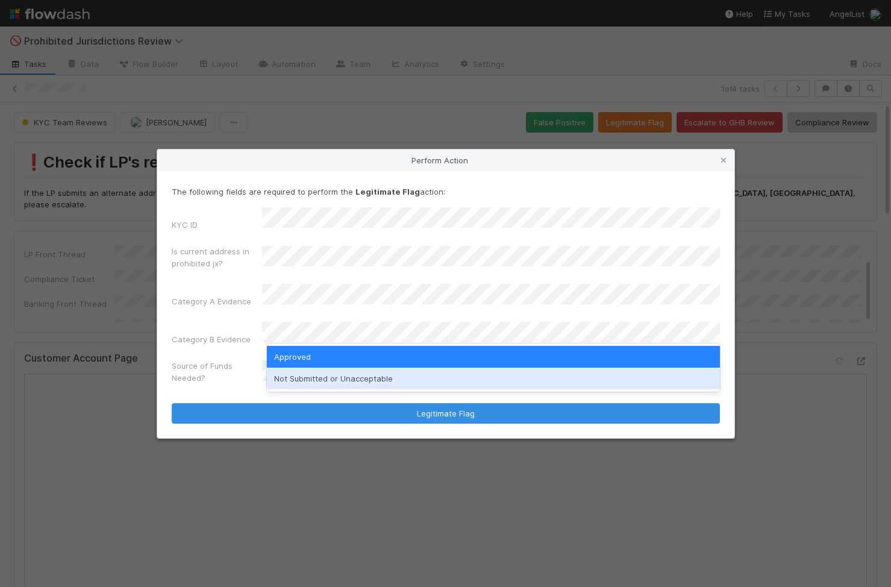
click at [369, 383] on div "Not Submitted or Unacceptable" at bounding box center [493, 379] width 453 height 22
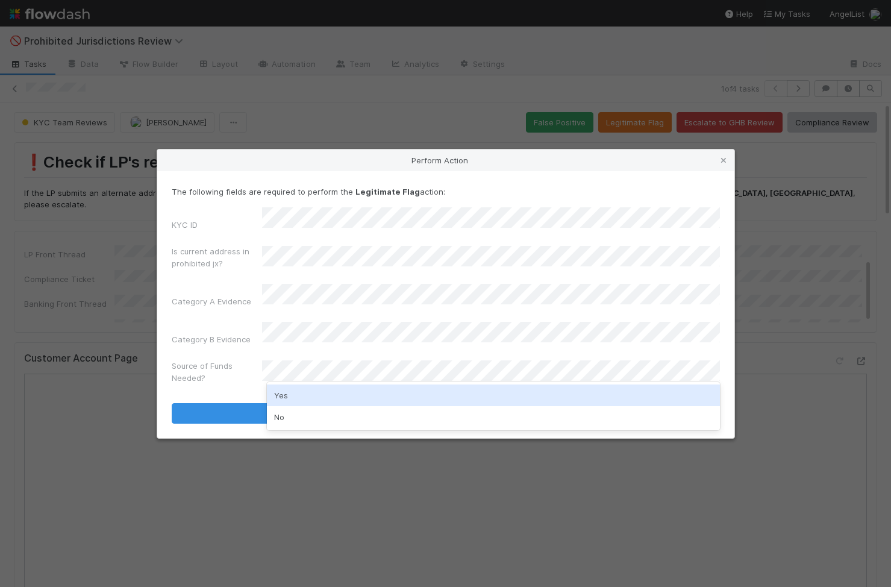
click at [309, 397] on div "Yes" at bounding box center [493, 396] width 453 height 22
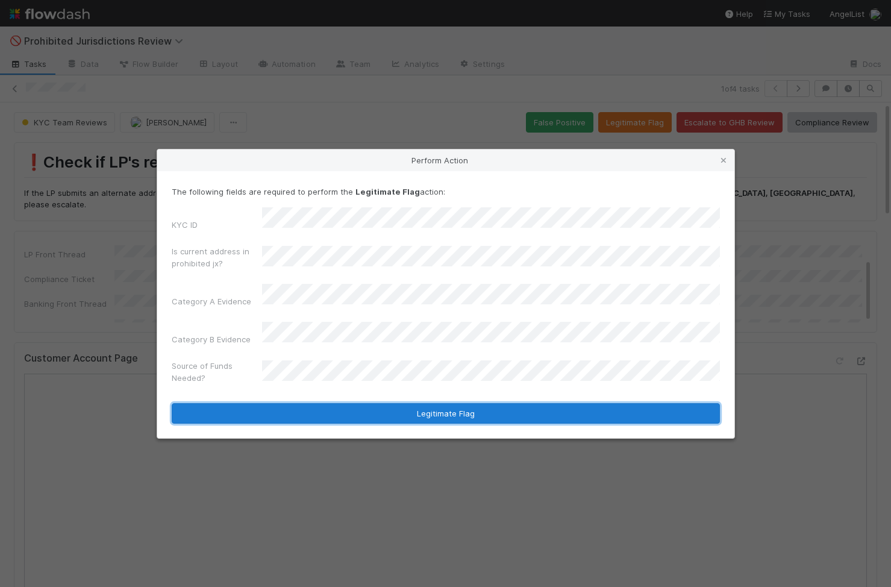
click at [356, 409] on button "Legitimate Flag" at bounding box center [446, 413] width 549 height 20
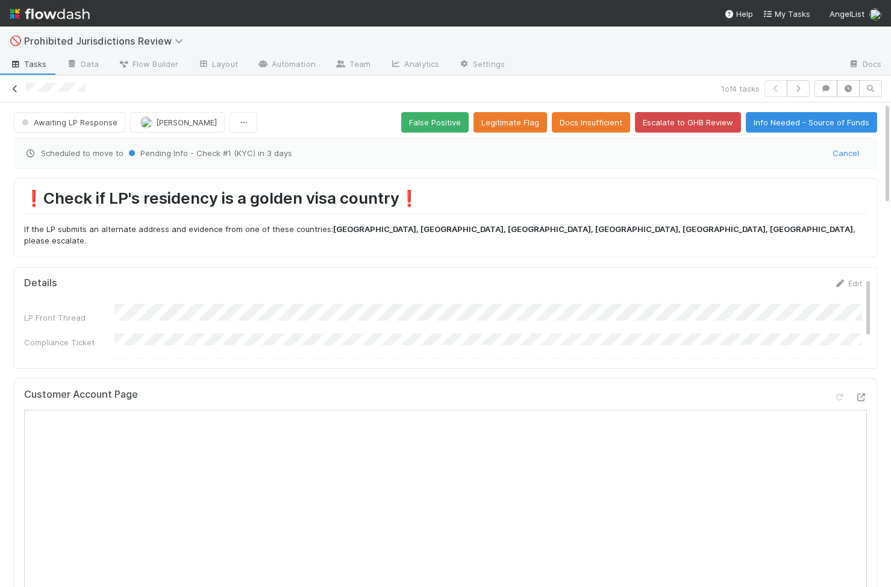
click at [14, 87] on icon at bounding box center [15, 89] width 12 height 8
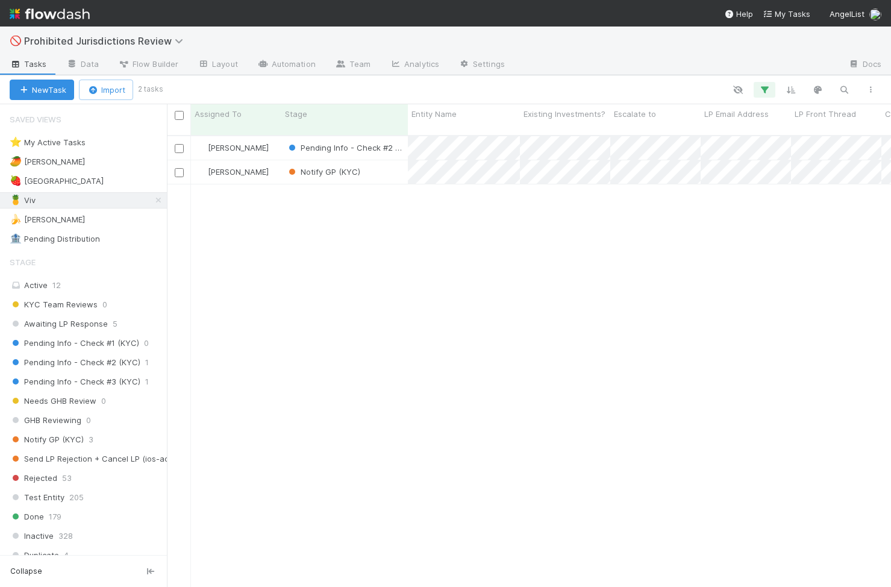
scroll to position [461, 725]
click at [268, 137] on div "[PERSON_NAME]" at bounding box center [236, 148] width 90 height 24
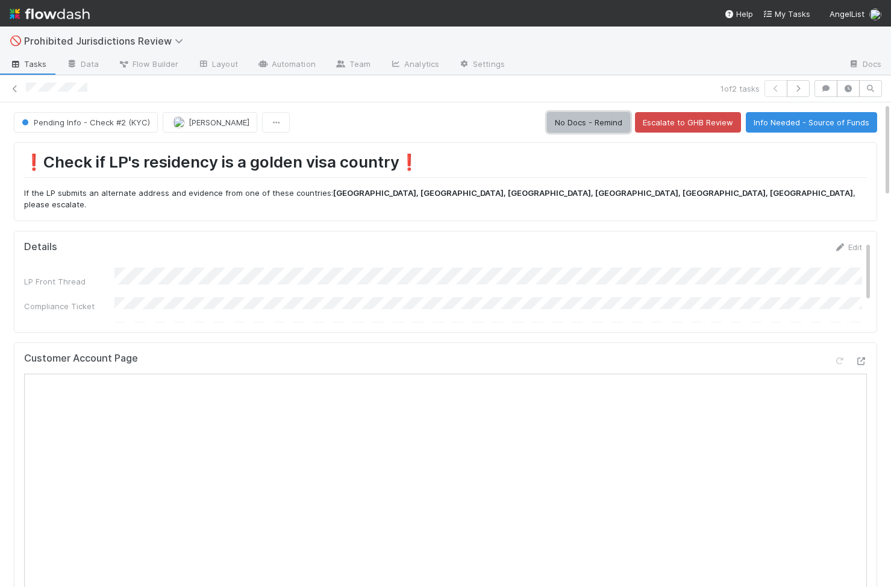
click at [608, 130] on button "No Docs - Remind" at bounding box center [588, 122] width 83 height 20
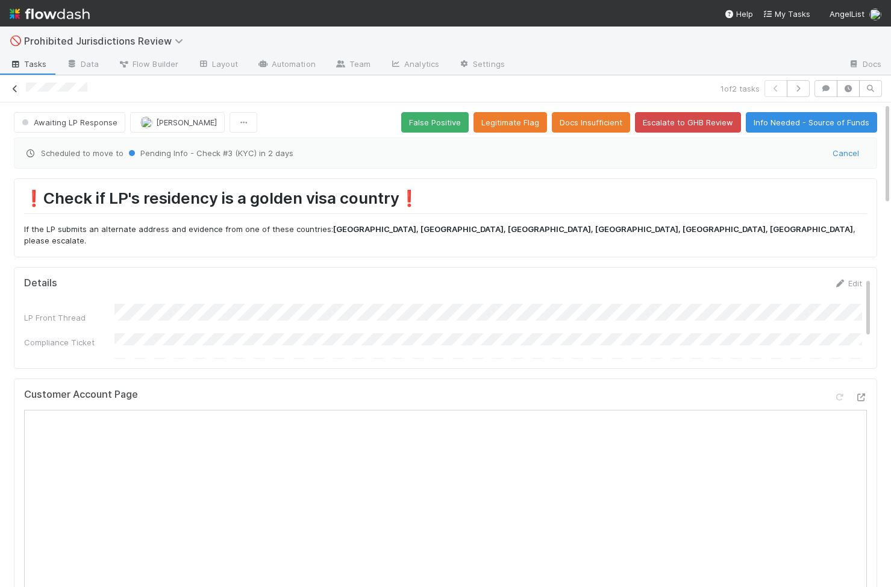
click at [18, 93] on link at bounding box center [15, 89] width 12 height 12
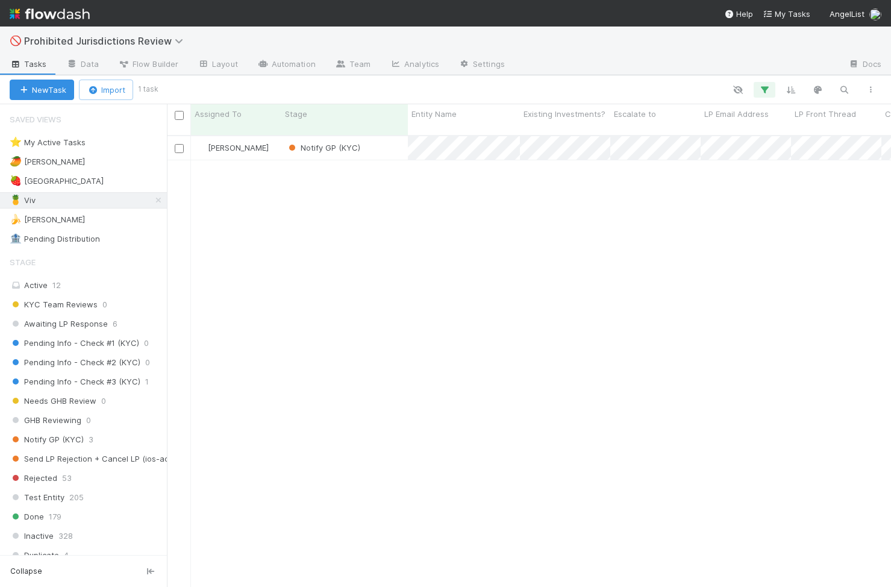
scroll to position [461, 725]
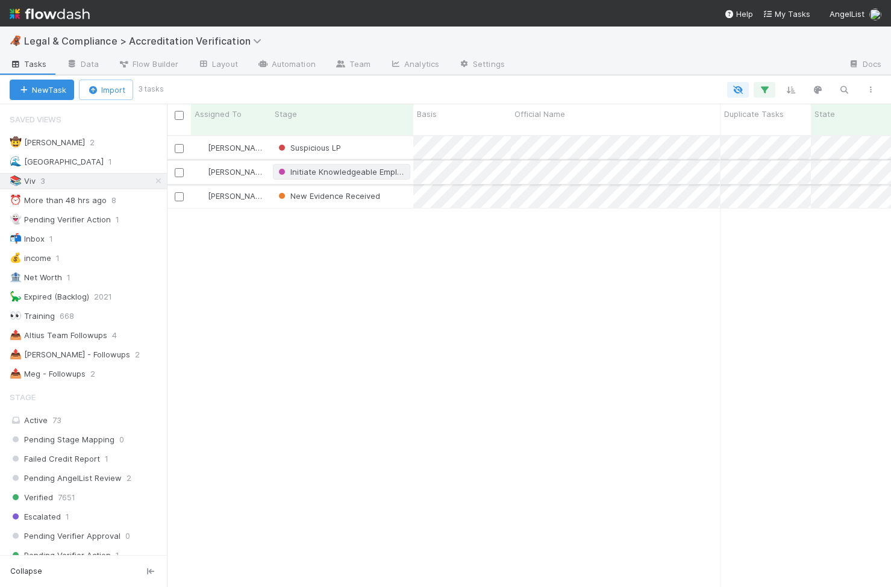
scroll to position [461, 725]
click at [401, 189] on div "New Evidence Received" at bounding box center [342, 196] width 142 height 24
